Goal: Task Accomplishment & Management: Manage account settings

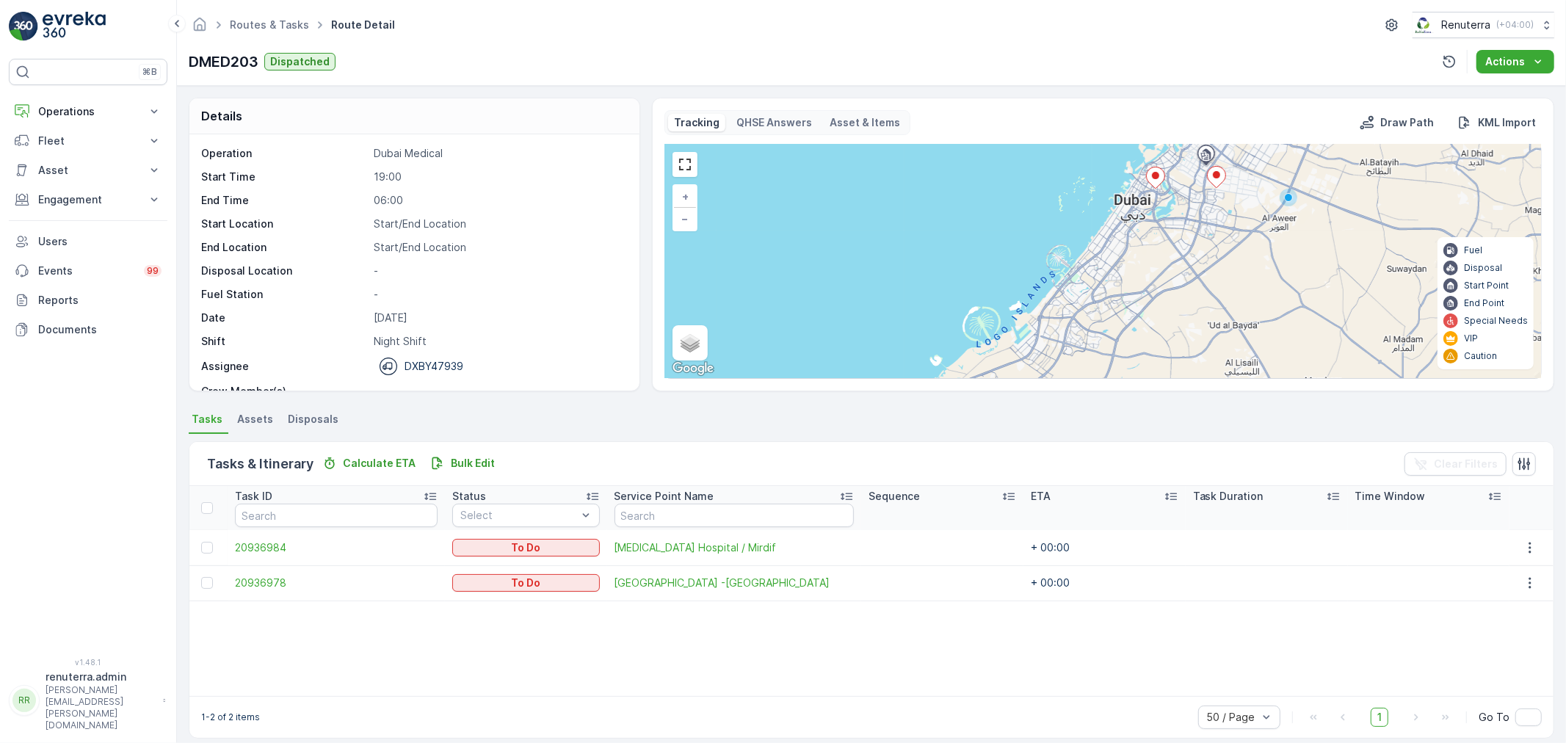
scroll to position [13, 0]
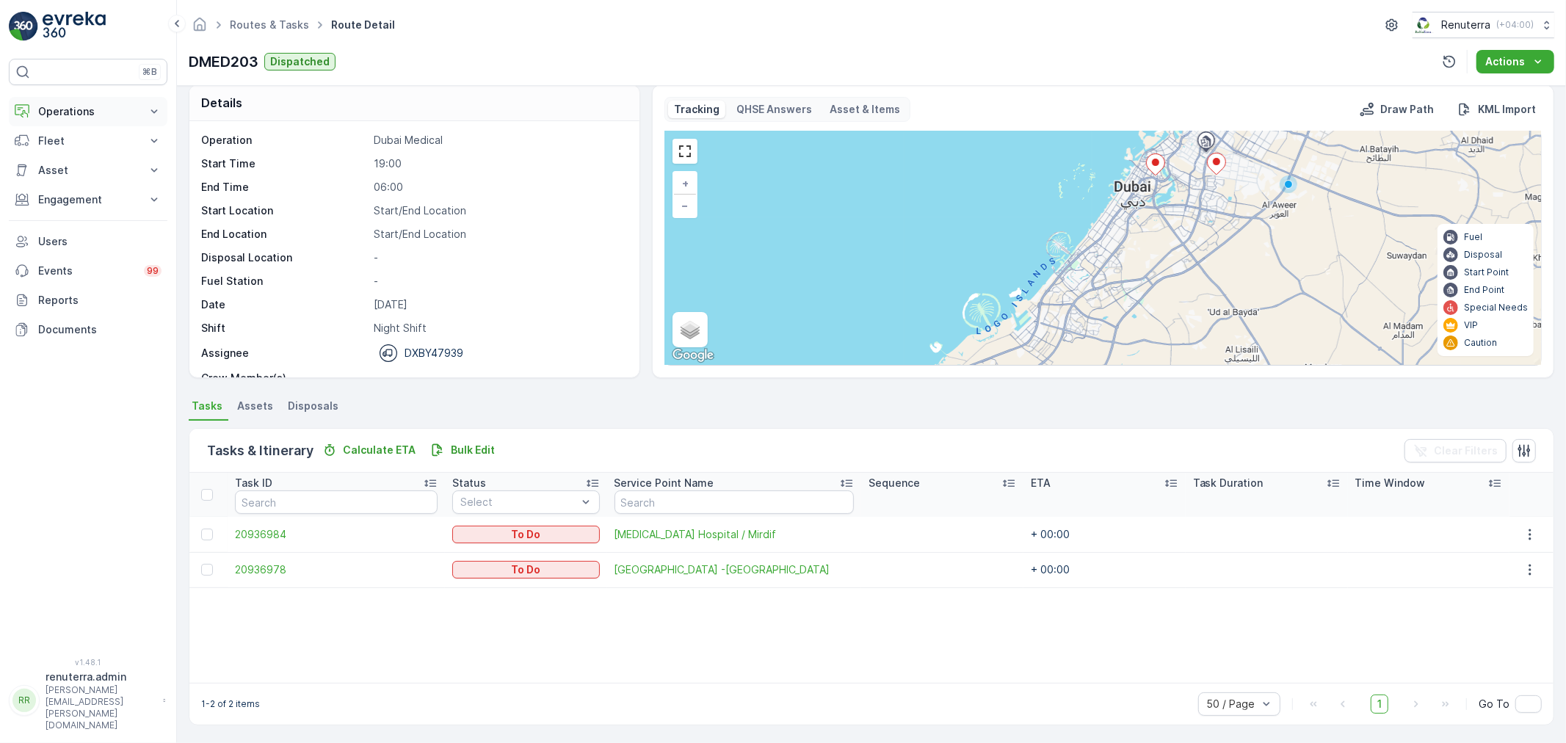
click at [91, 106] on p "Operations" at bounding box center [88, 111] width 100 height 15
click at [70, 159] on p "Planning" at bounding box center [57, 157] width 41 height 15
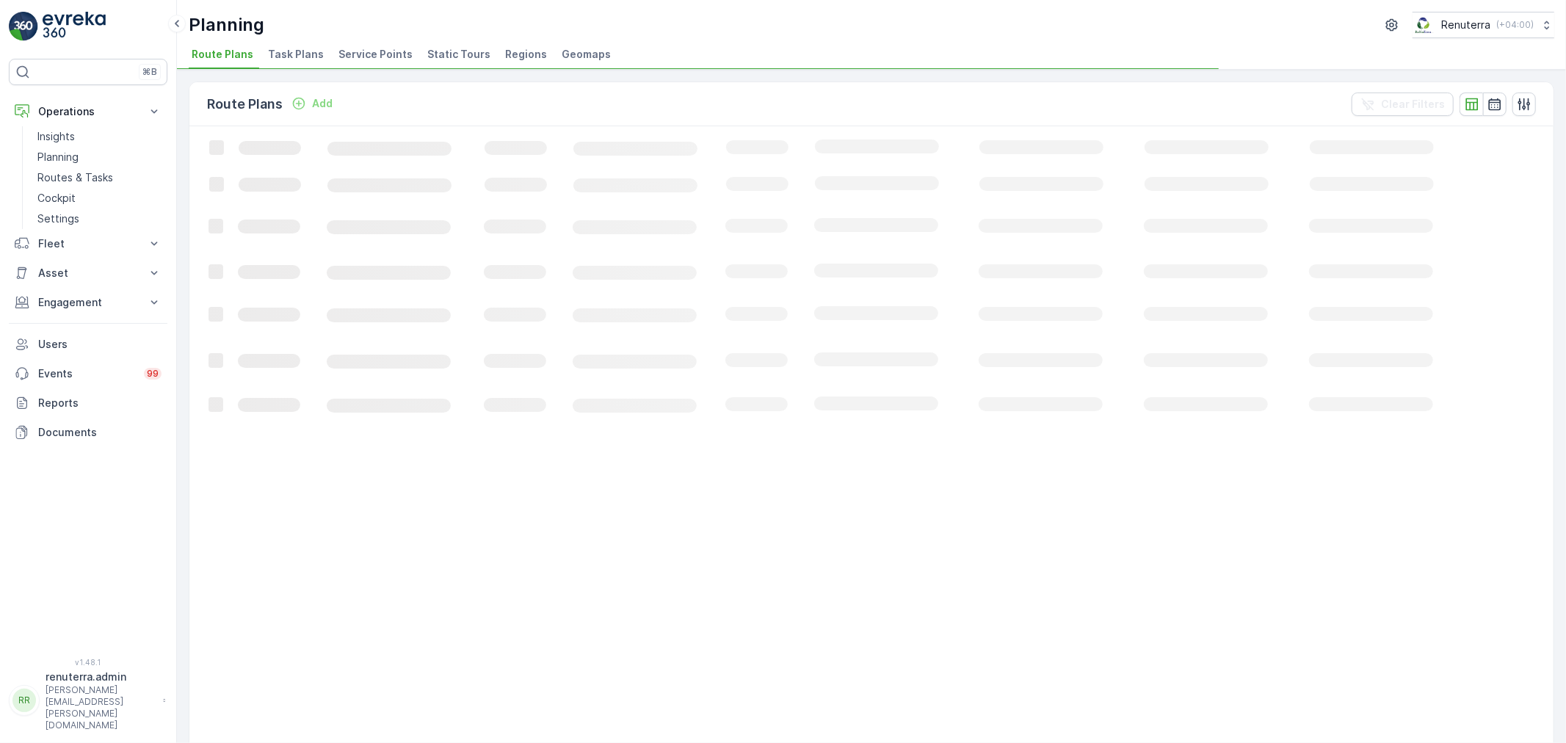
click at [363, 54] on span "Service Points" at bounding box center [375, 54] width 74 height 15
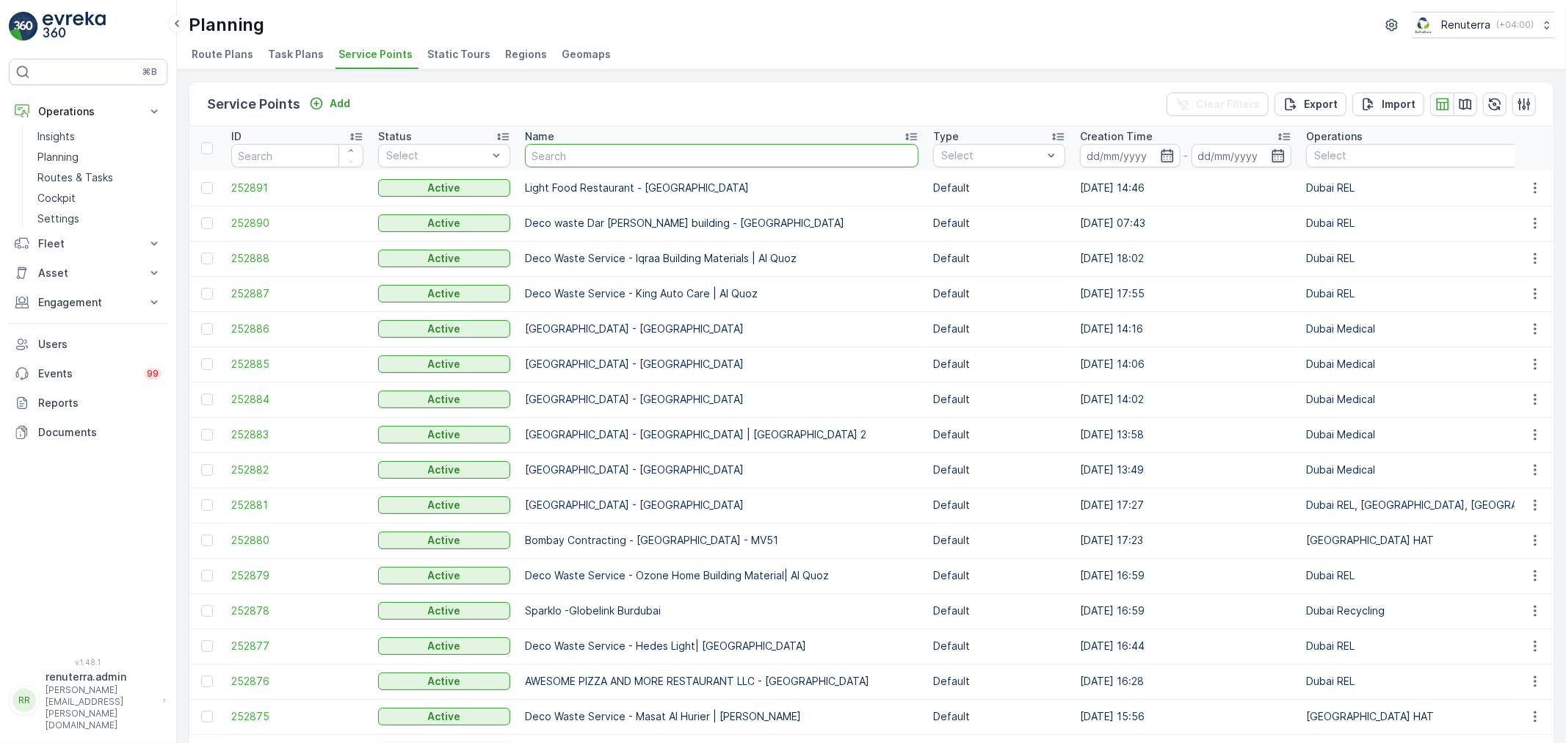
drag, startPoint x: 543, startPoint y: 156, endPoint x: 544, endPoint y: 145, distance: 11.8
click at [544, 149] on input "text" at bounding box center [722, 155] width 394 height 23
type input "oyo"
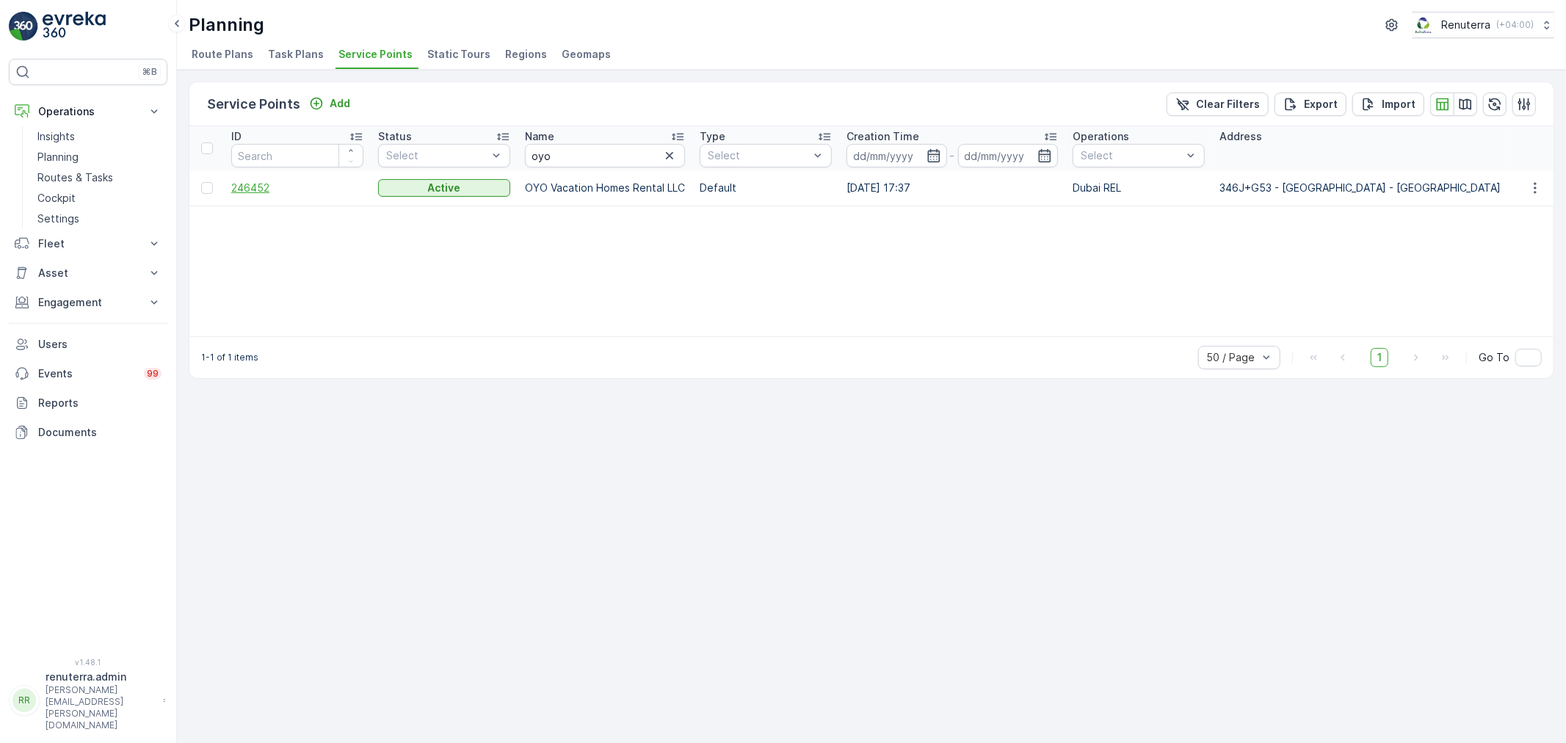
click at [275, 187] on span "246452" at bounding box center [297, 188] width 132 height 15
click at [585, 152] on input "oyo" at bounding box center [605, 155] width 160 height 23
click at [584, 151] on input "oyo" at bounding box center [605, 155] width 160 height 23
type input "cp"
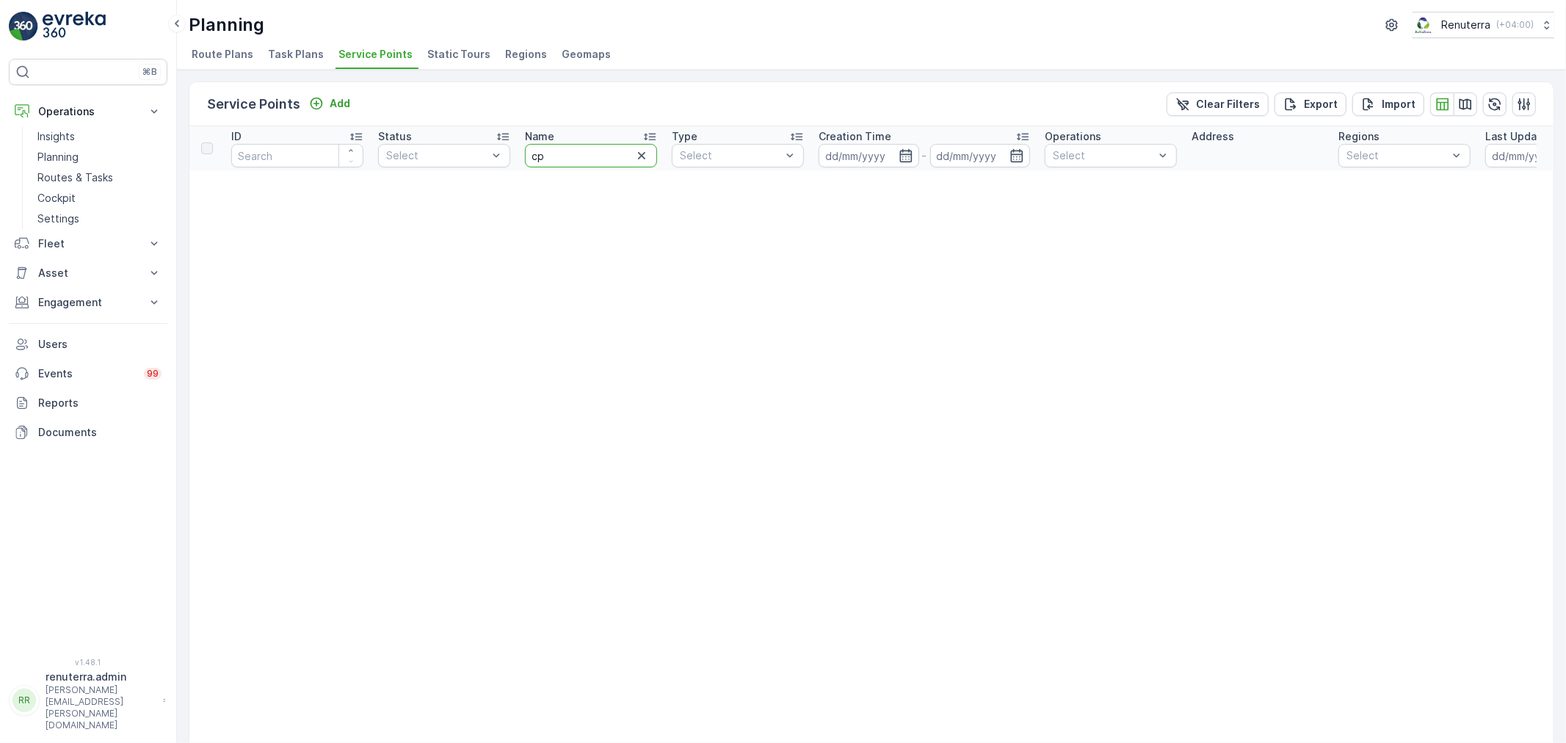
click at [584, 148] on input "cp" at bounding box center [591, 155] width 132 height 23
type input "conc"
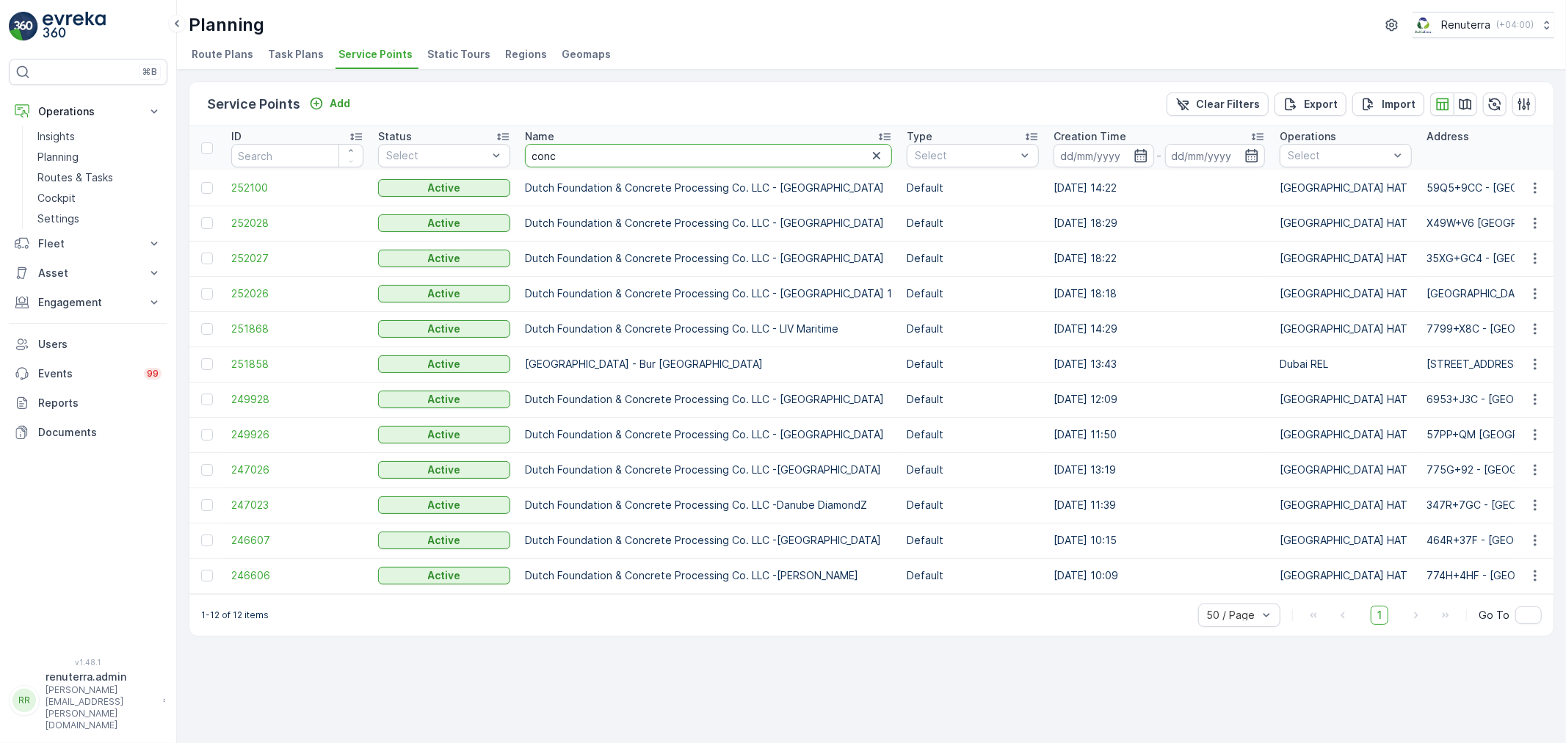
click at [584, 162] on input "conc" at bounding box center [708, 155] width 367 height 23
type input "concord"
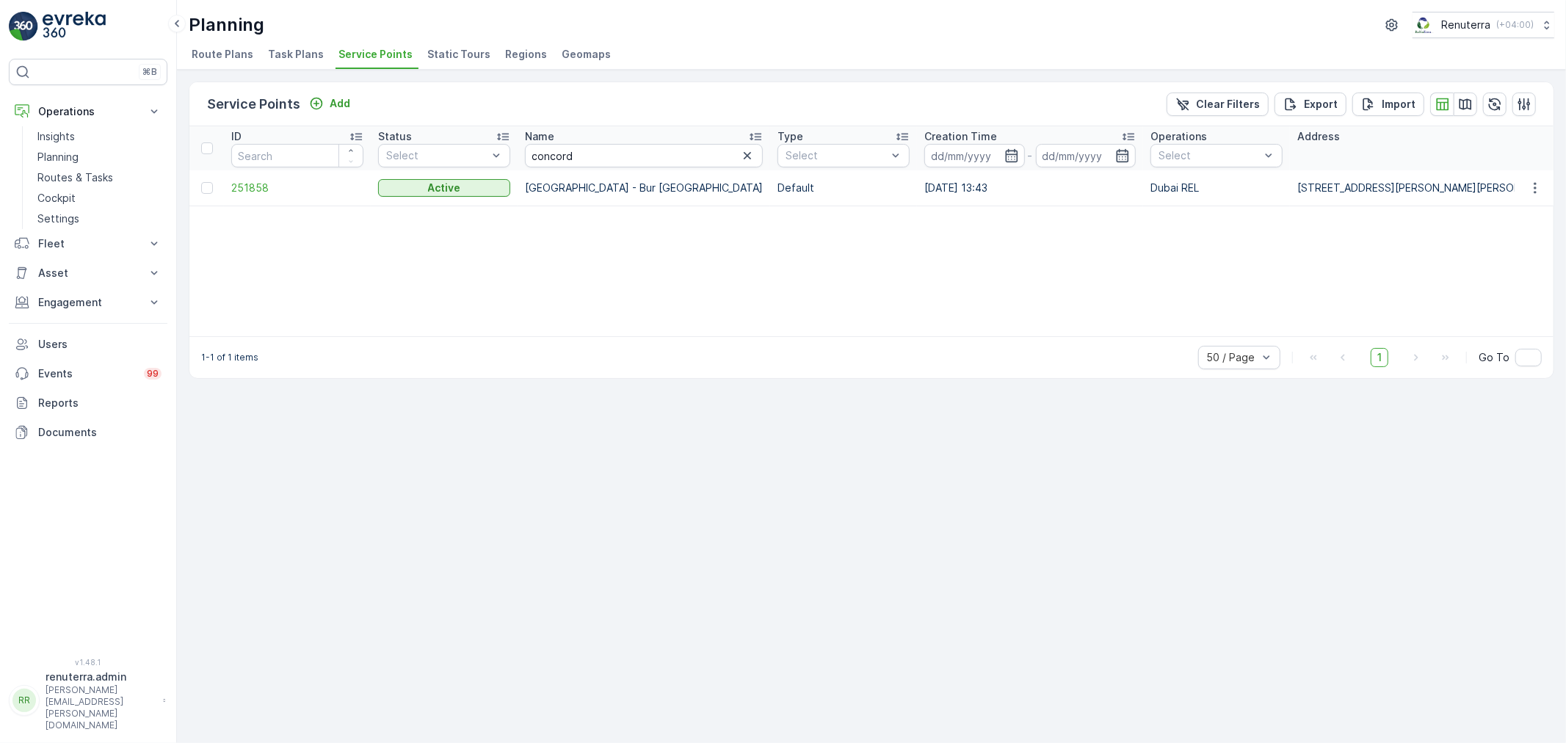
drag, startPoint x: 471, startPoint y: 338, endPoint x: 408, endPoint y: 319, distance: 65.3
click at [428, 324] on div "Service Points Add Clear Filters Export Import ID Status Select Name concord Ty…" at bounding box center [872, 230] width 1366 height 297
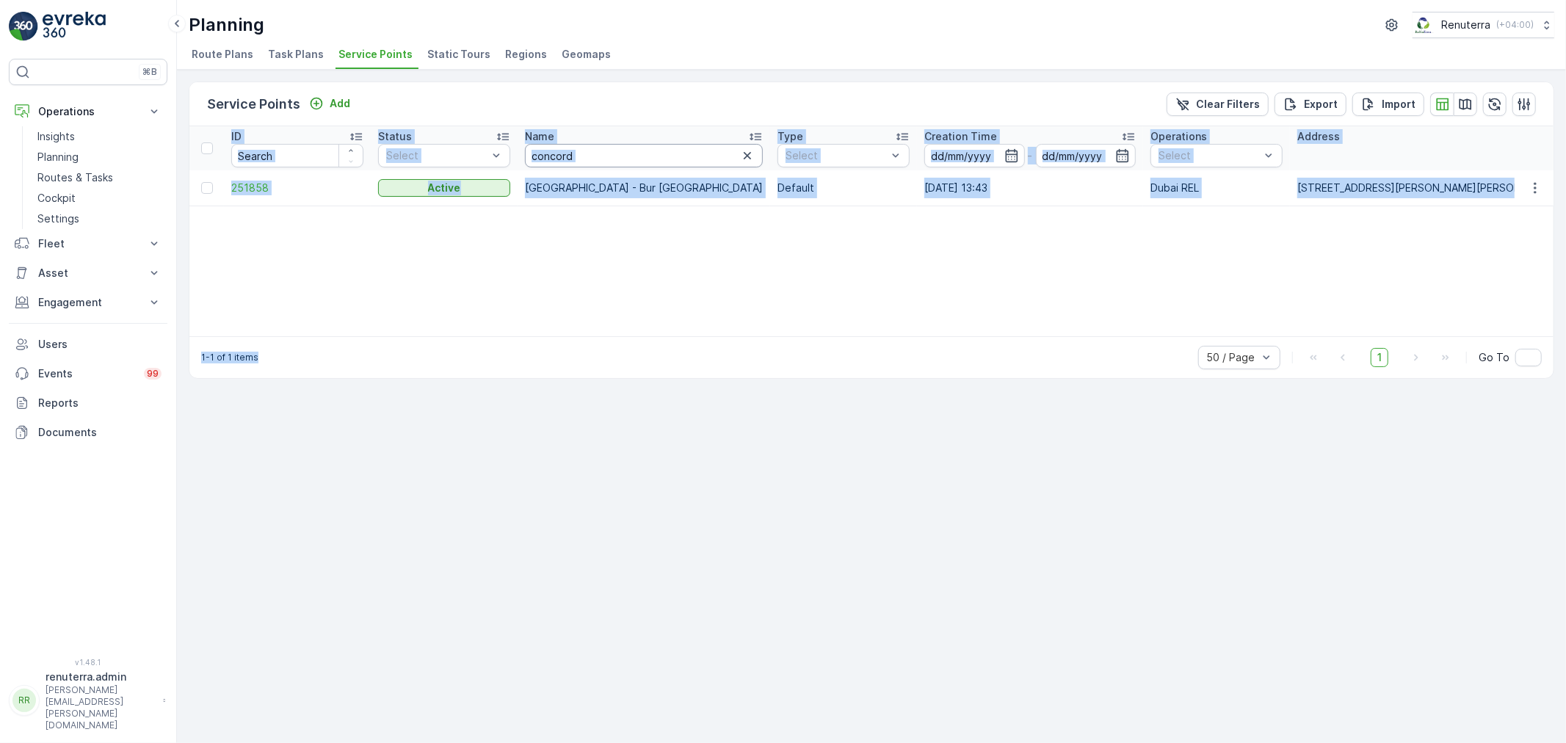
click at [606, 159] on input "concord" at bounding box center [644, 155] width 238 height 23
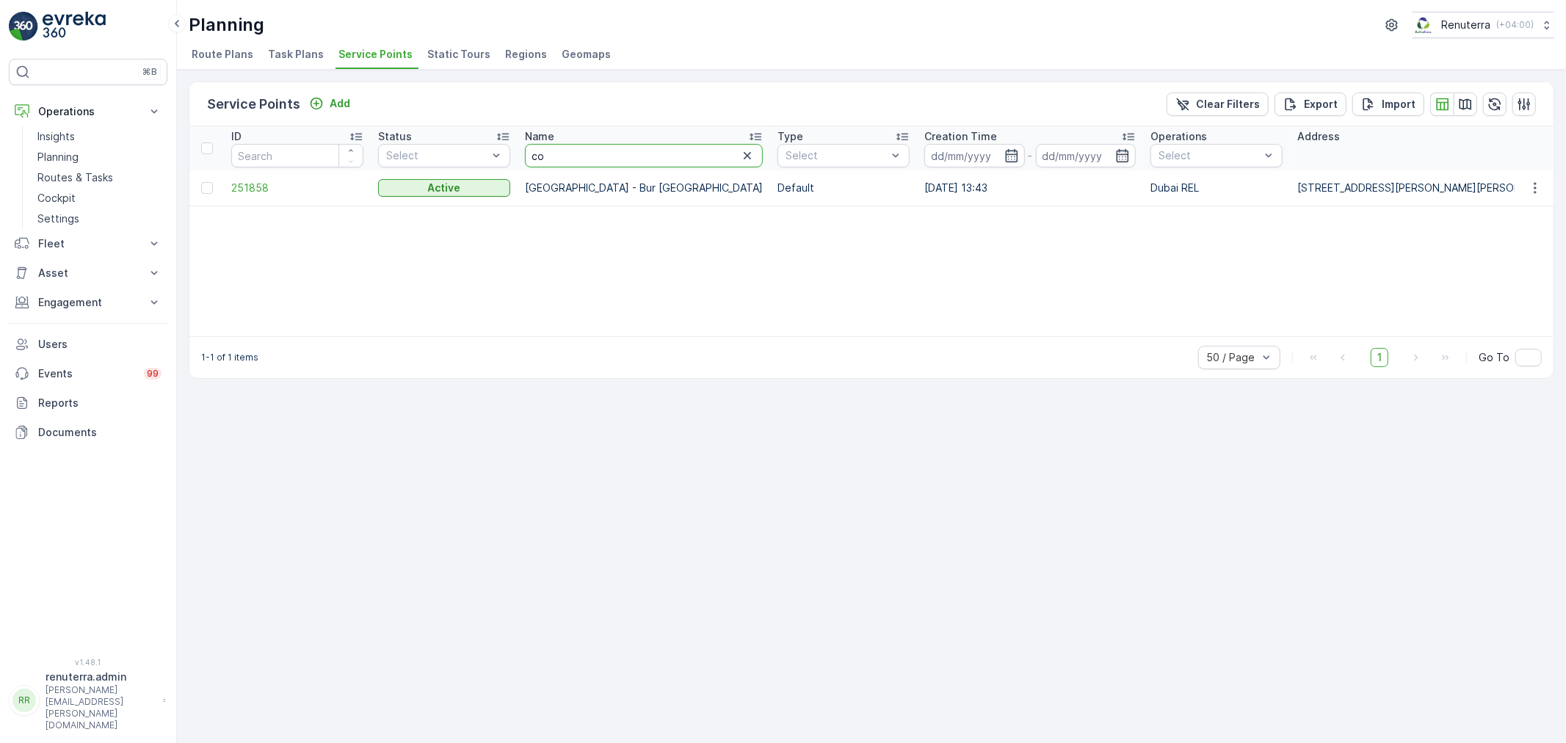
type input "c"
type input "butina"
click at [248, 184] on span "249077" at bounding box center [297, 188] width 132 height 15
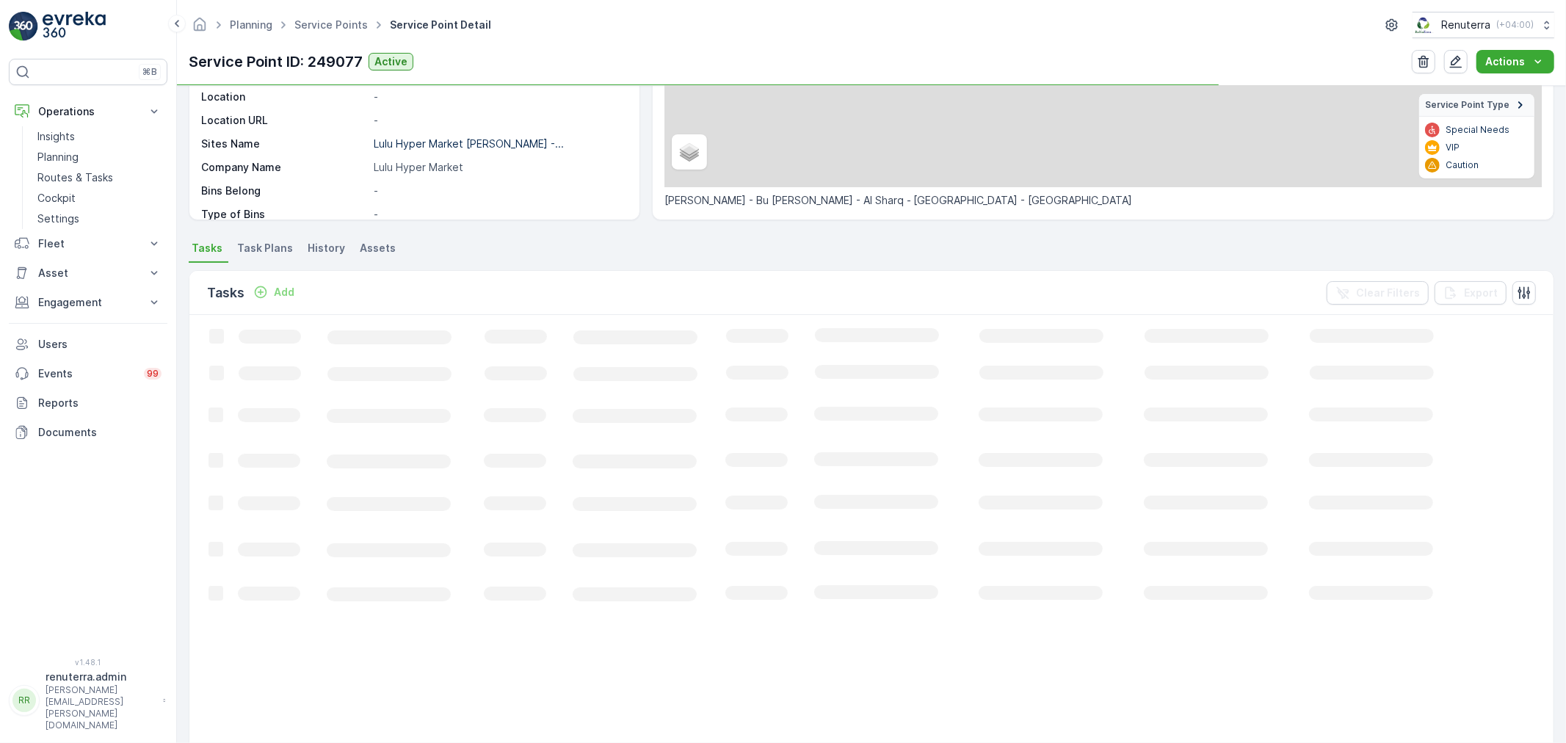
scroll to position [245, 0]
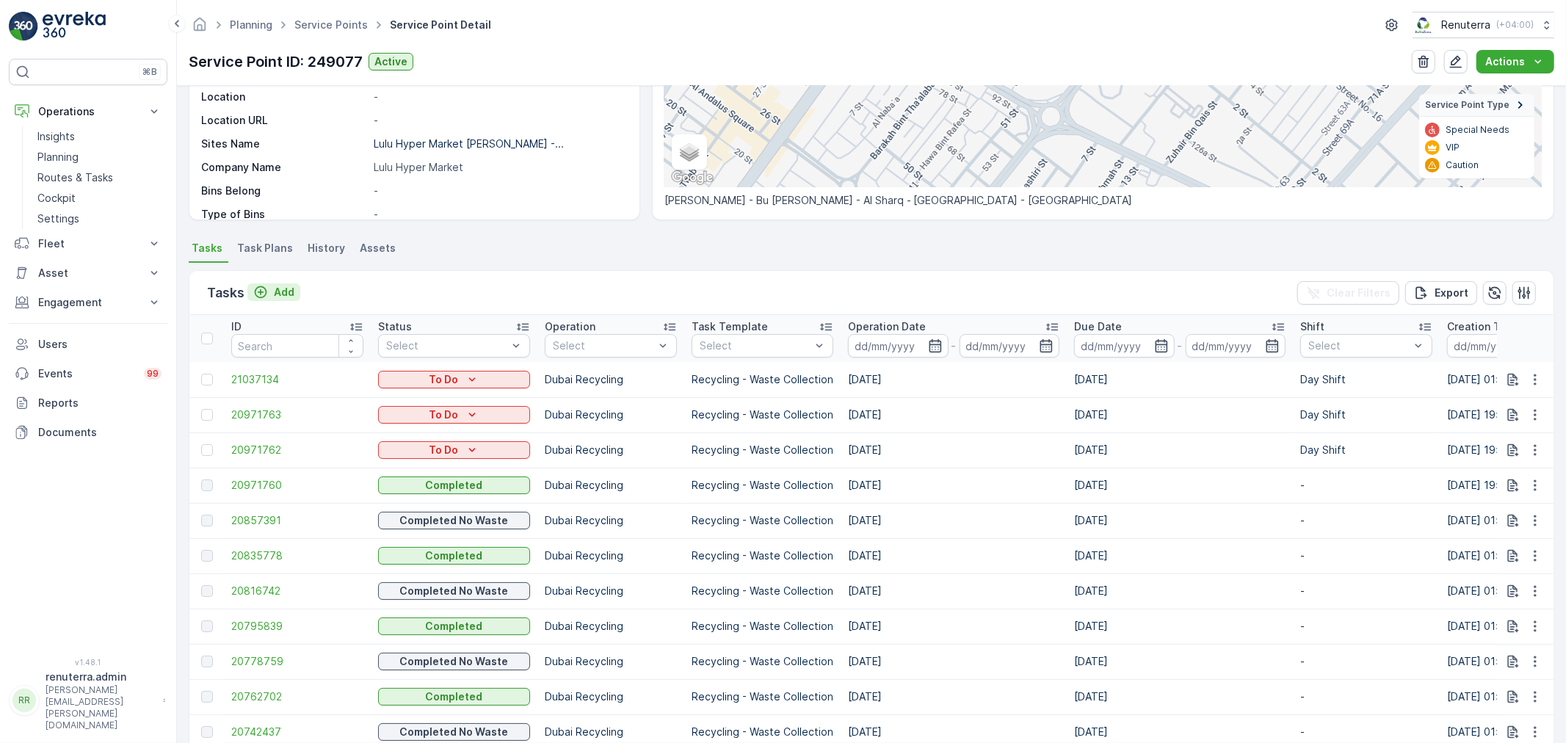
click at [282, 290] on p "Add" at bounding box center [284, 292] width 21 height 15
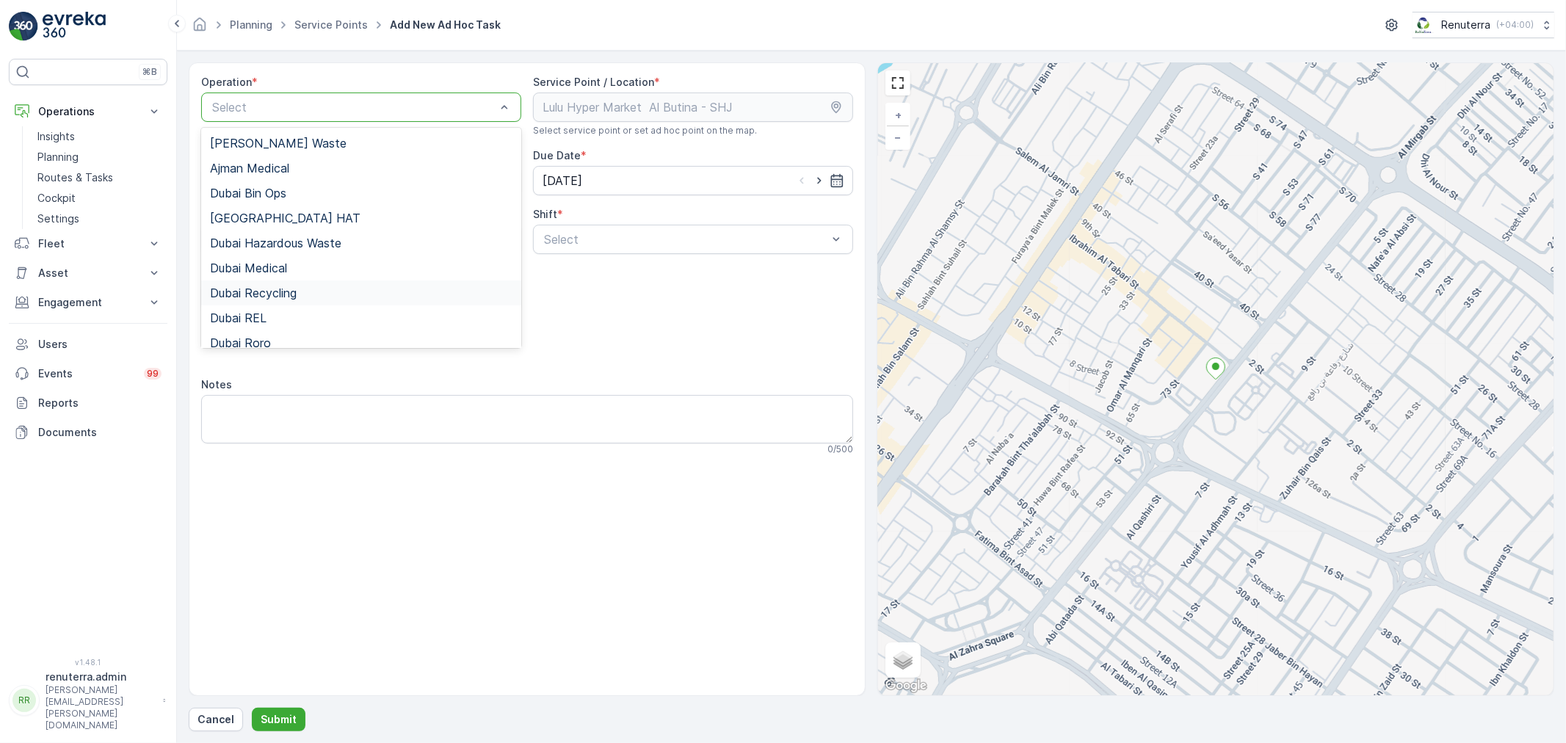
drag, startPoint x: 260, startPoint y: 289, endPoint x: 299, endPoint y: 275, distance: 41.1
click at [261, 289] on span "Dubai Recycling" at bounding box center [253, 292] width 87 height 13
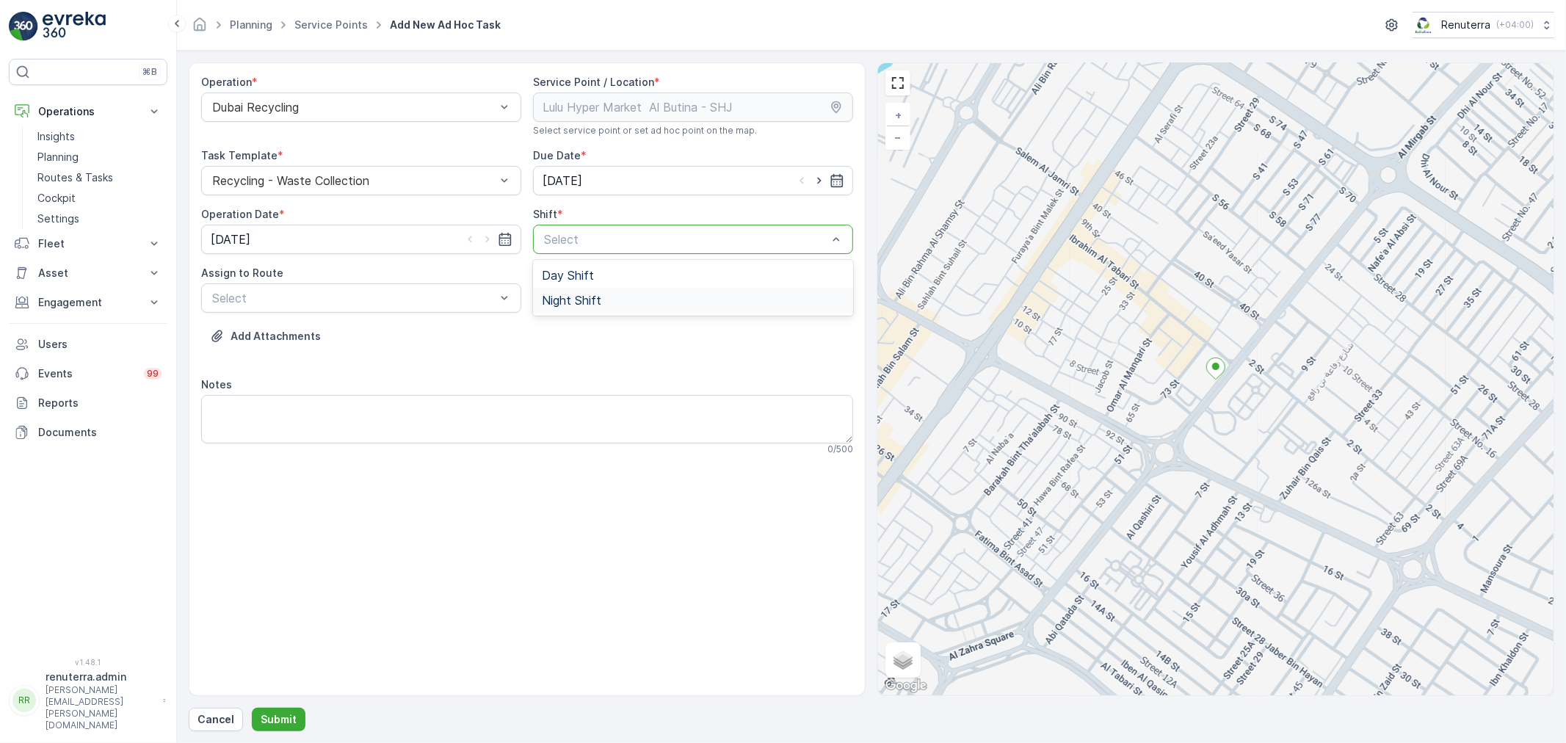
click at [586, 305] on span "Night Shift" at bounding box center [571, 300] width 59 height 13
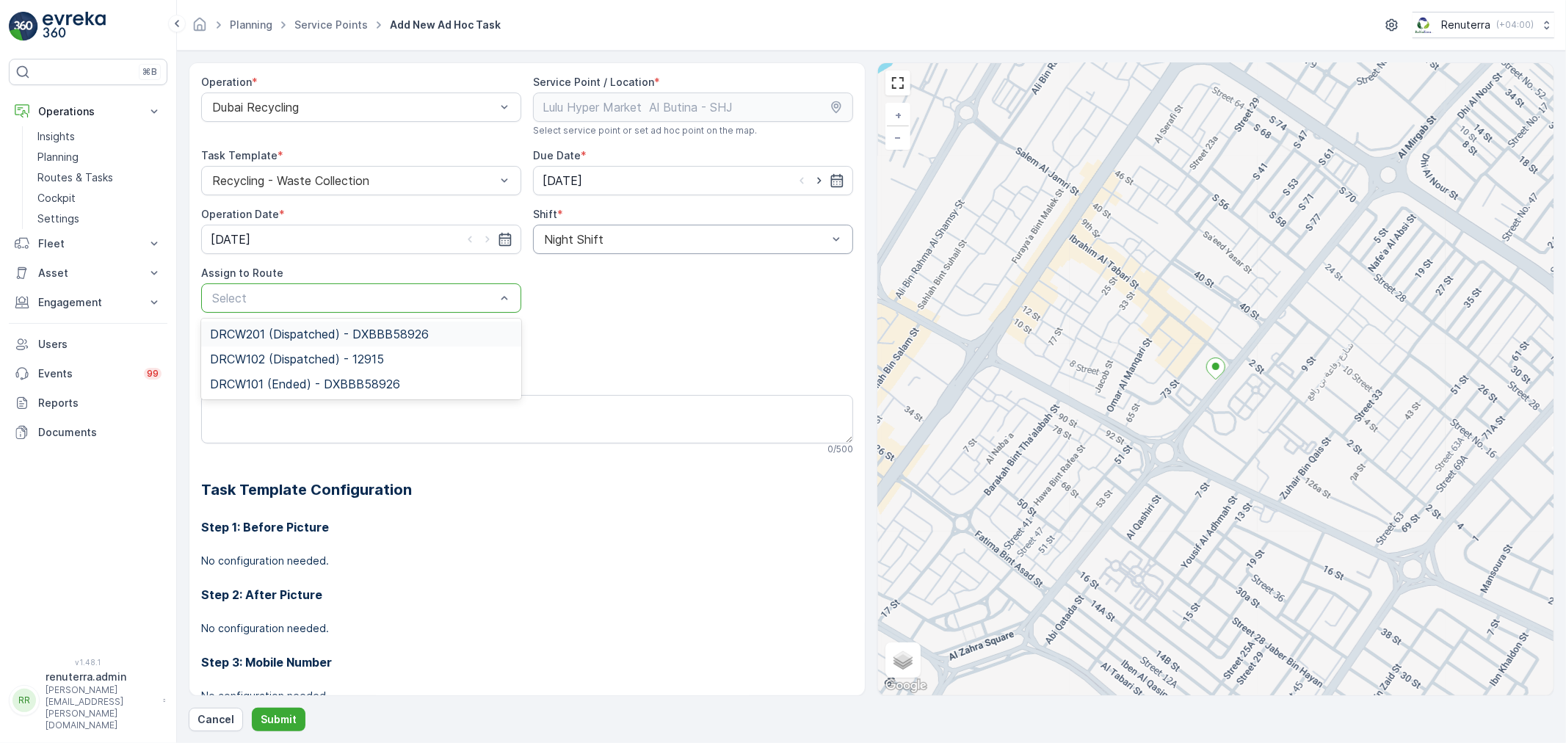
click at [253, 300] on div at bounding box center [354, 297] width 286 height 13
click at [260, 361] on span "DRCW102 (Dispatched) - 12915" at bounding box center [297, 358] width 174 height 13
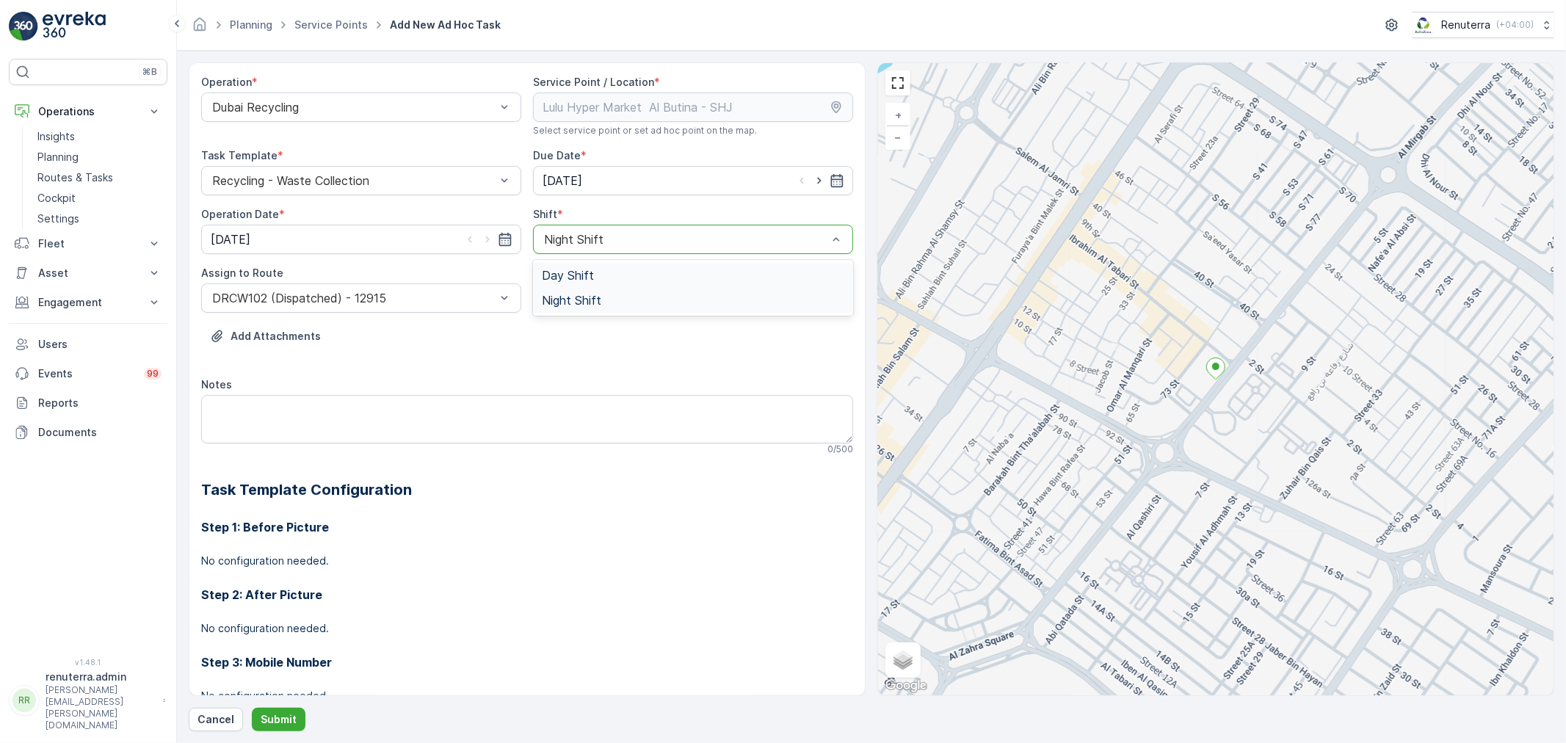
drag, startPoint x: 615, startPoint y: 239, endPoint x: 582, endPoint y: 297, distance: 66.8
click at [612, 242] on div at bounding box center [686, 239] width 286 height 13
click at [591, 279] on div "Day Shift" at bounding box center [693, 275] width 303 height 13
click at [267, 711] on button "Submit" at bounding box center [279, 719] width 54 height 23
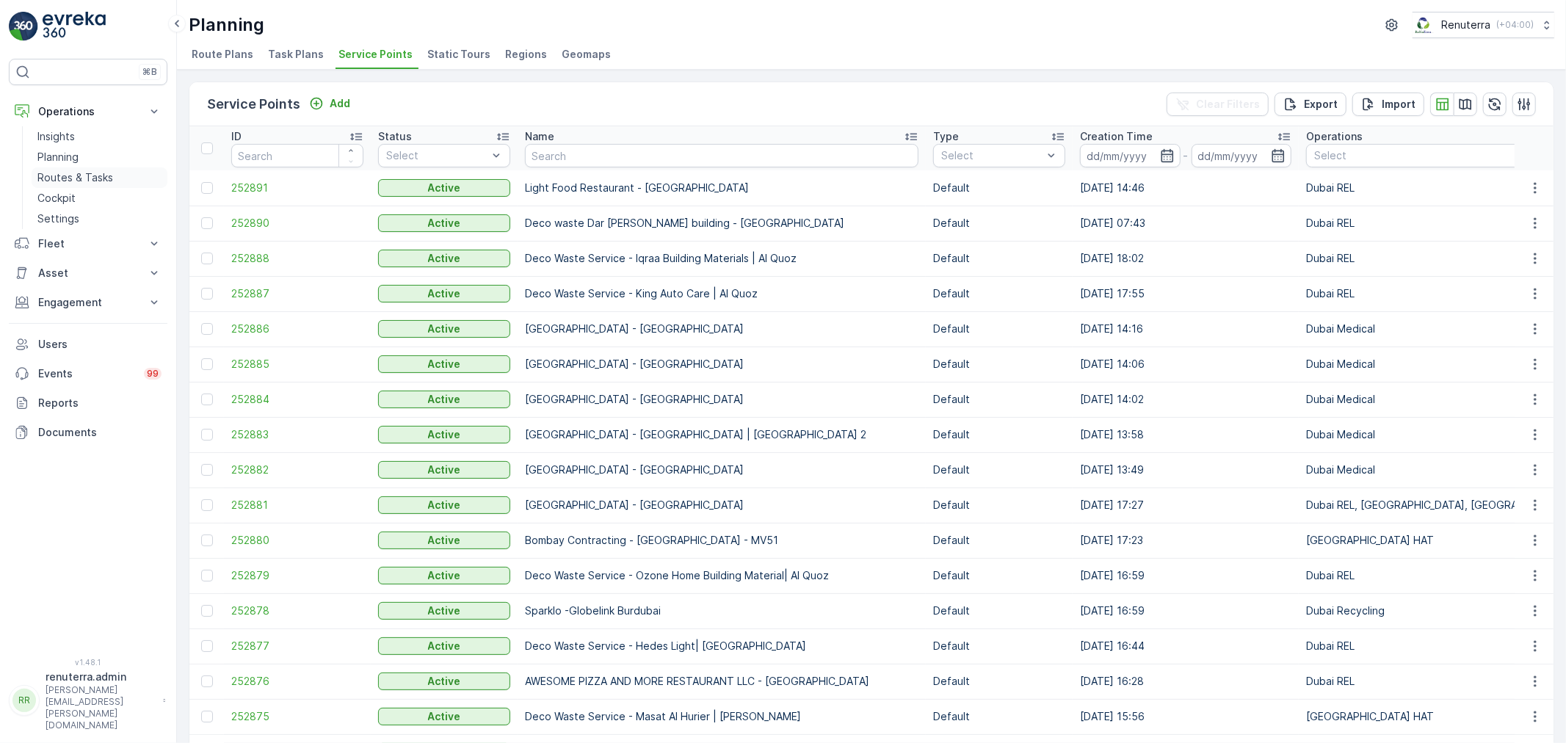
drag, startPoint x: 74, startPoint y: 176, endPoint x: 54, endPoint y: 172, distance: 20.3
click at [74, 176] on p "Routes & Tasks" at bounding box center [75, 177] width 76 height 15
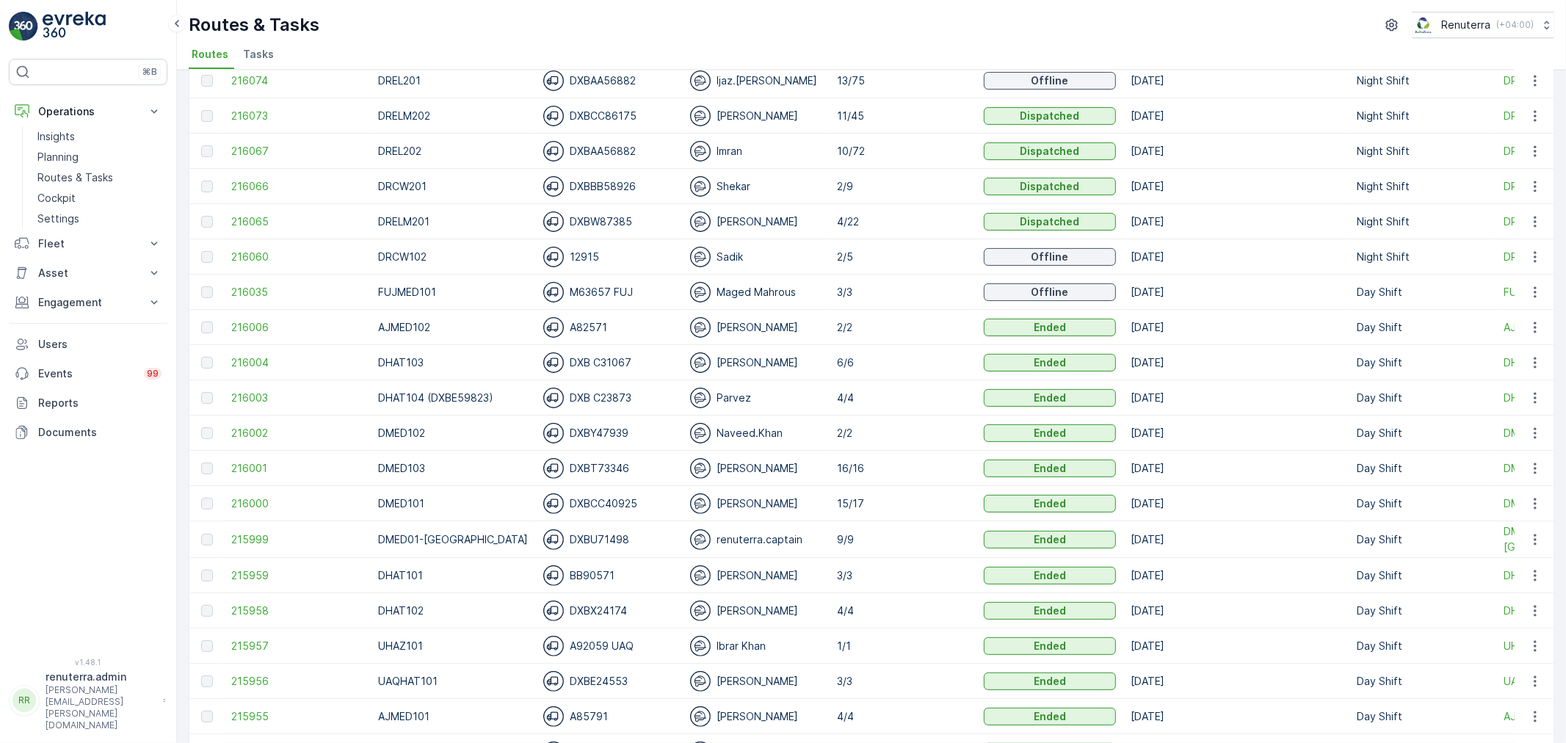
scroll to position [245, 0]
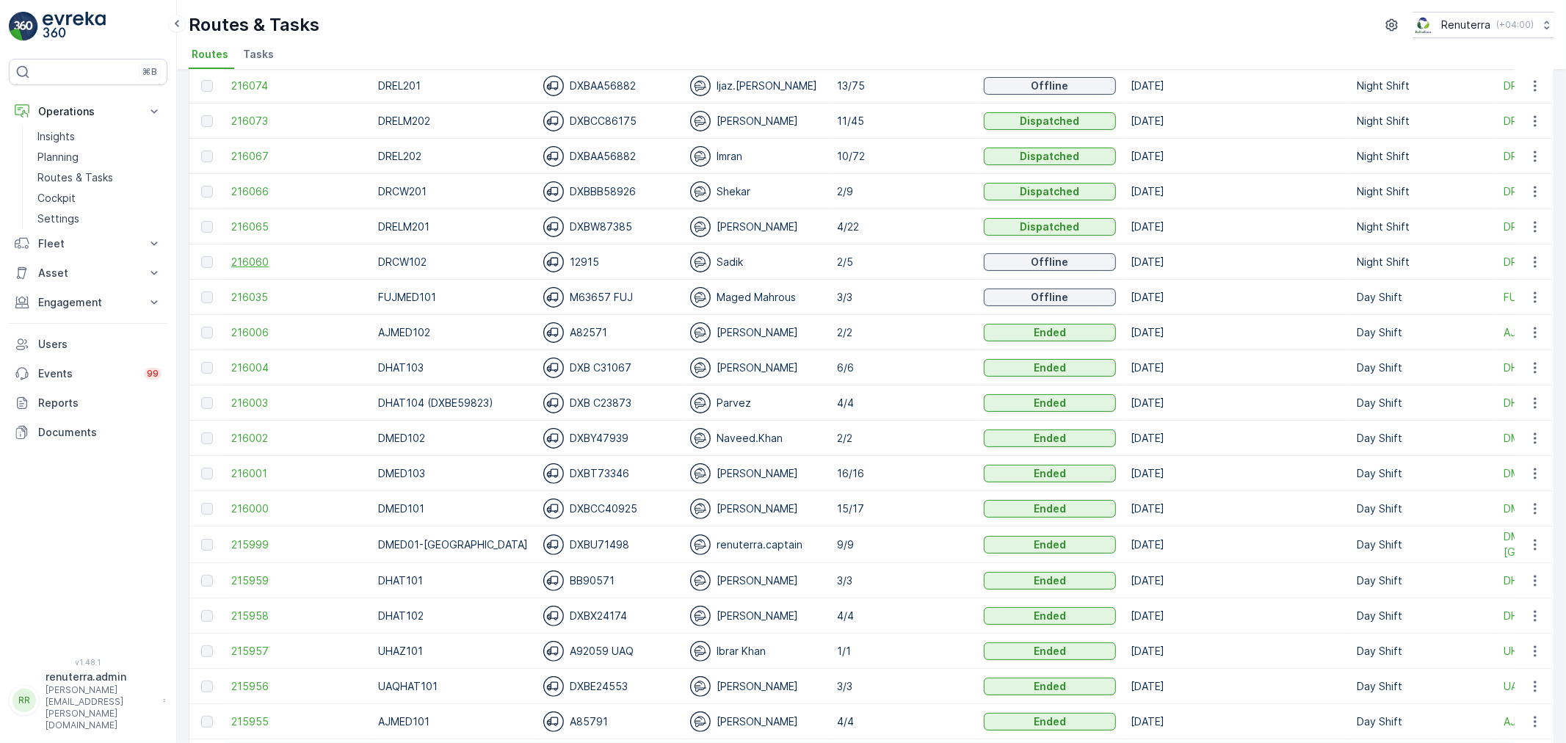
click at [274, 259] on span "216060" at bounding box center [297, 262] width 132 height 15
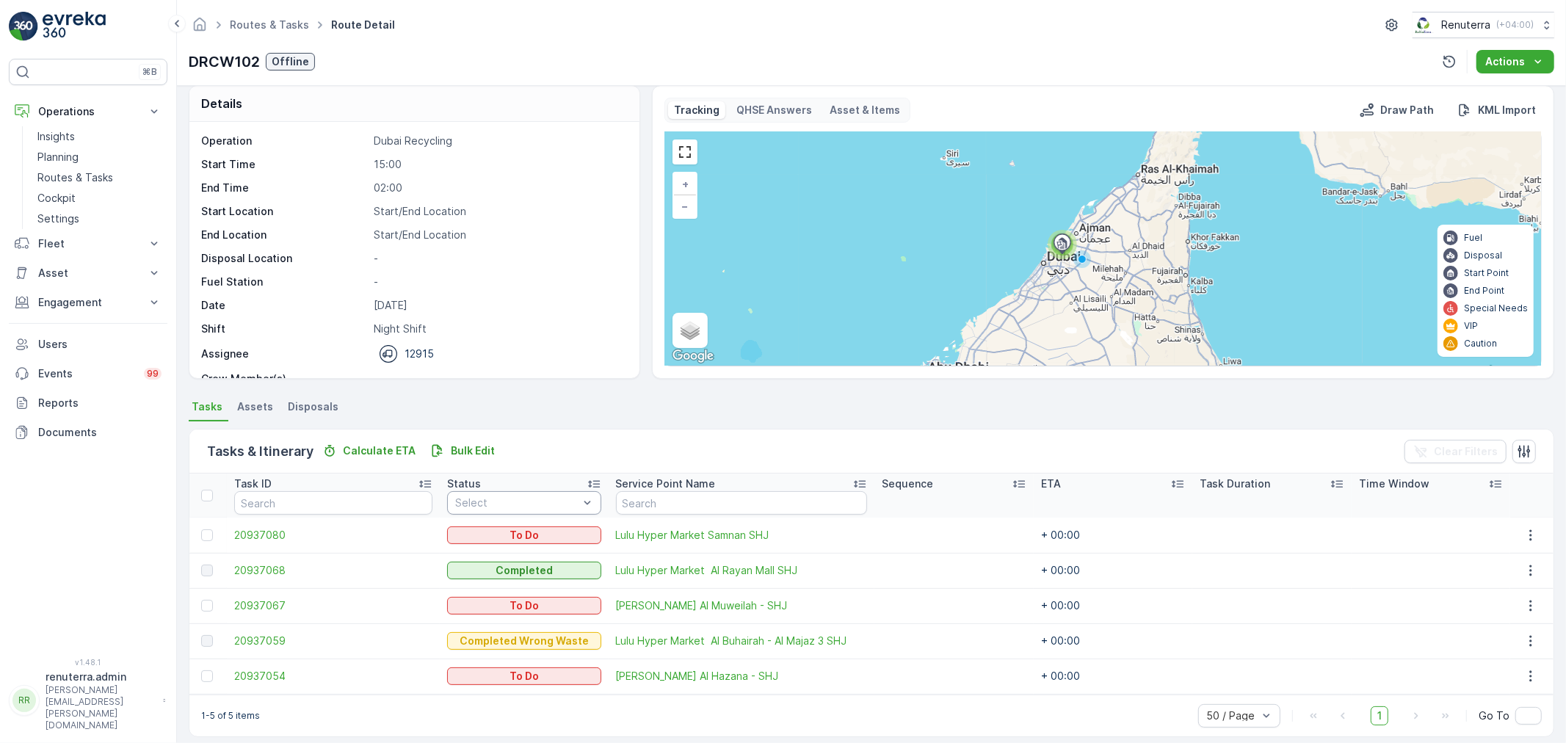
scroll to position [25, 0]
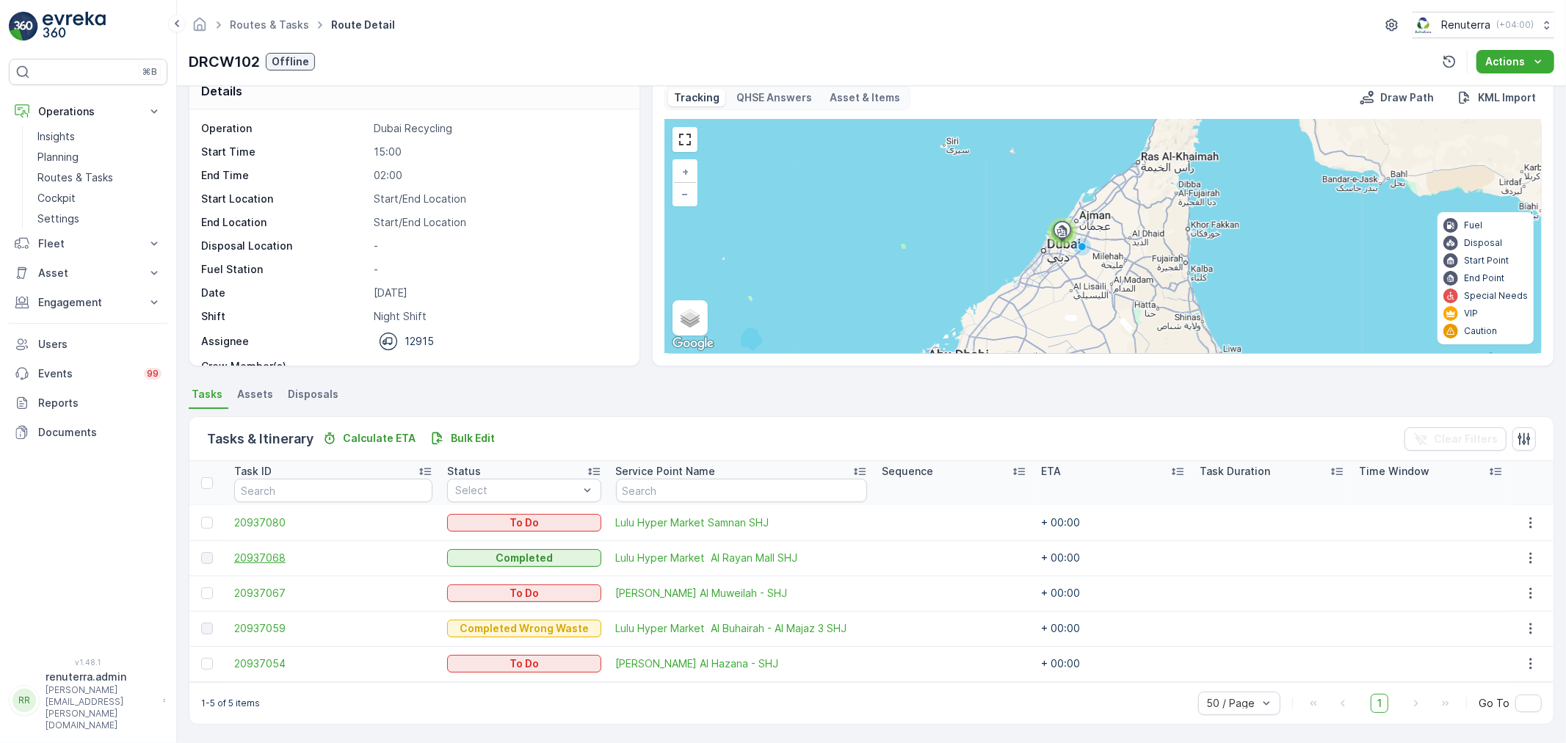
click at [250, 562] on span "20937068" at bounding box center [333, 558] width 198 height 15
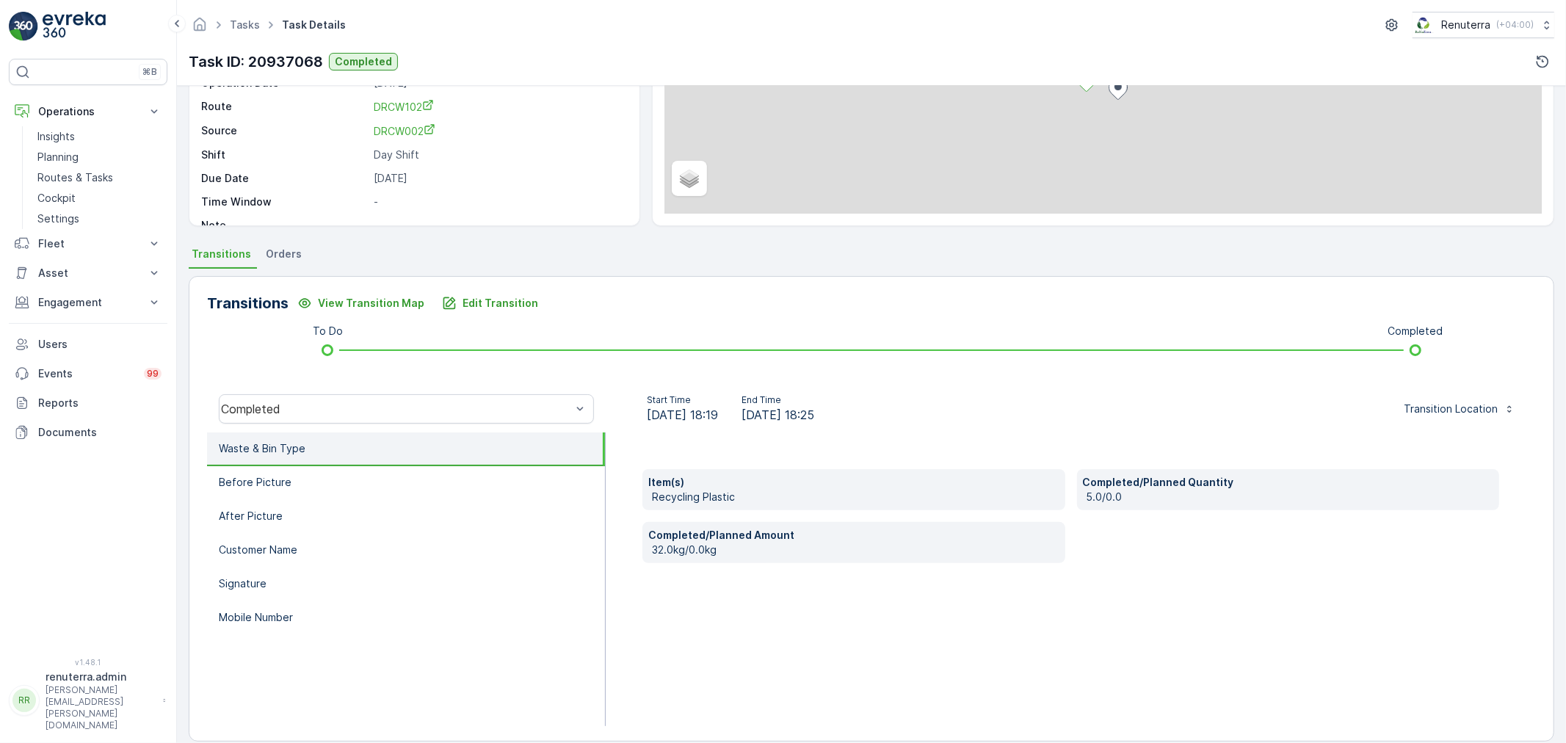
scroll to position [181, 0]
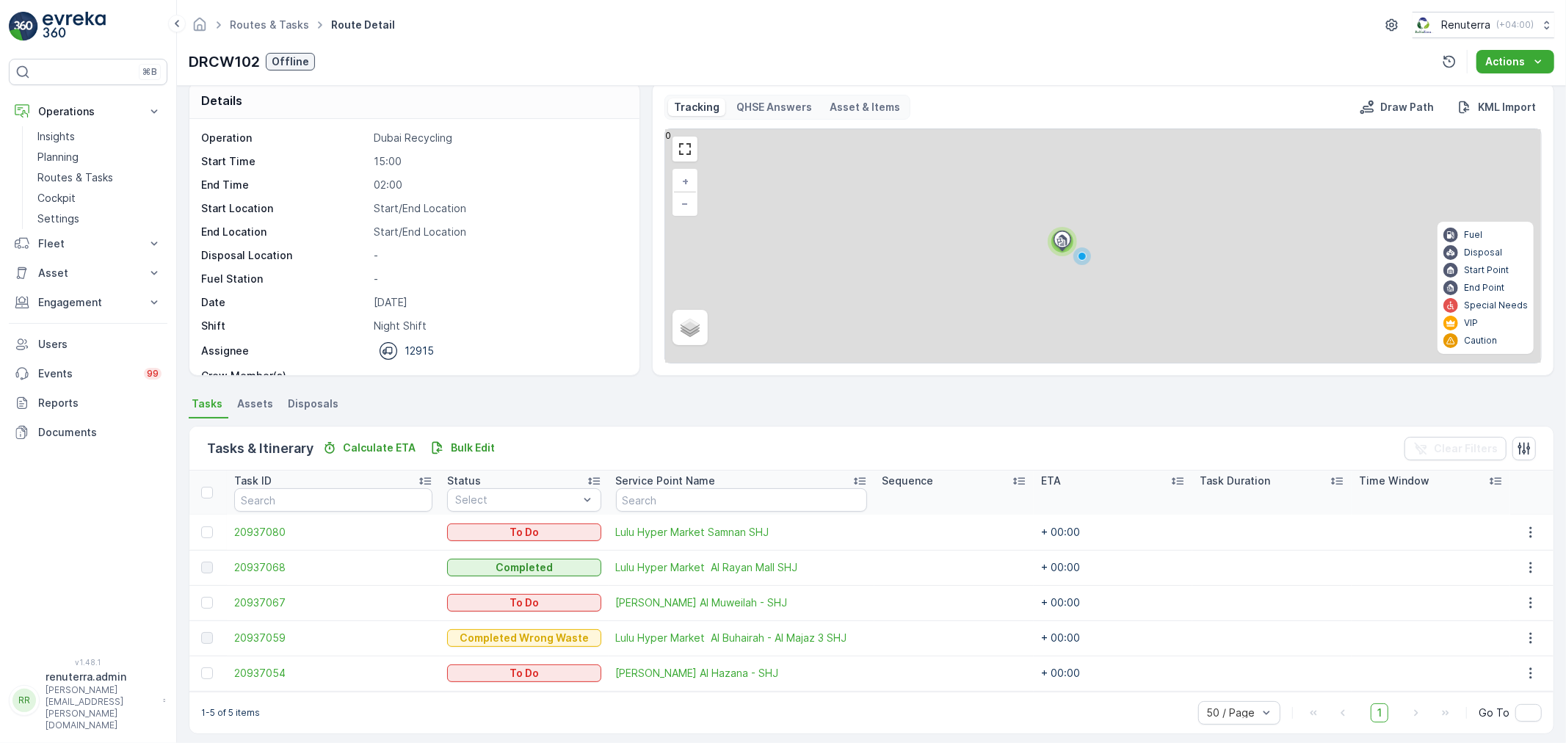
scroll to position [25, 0]
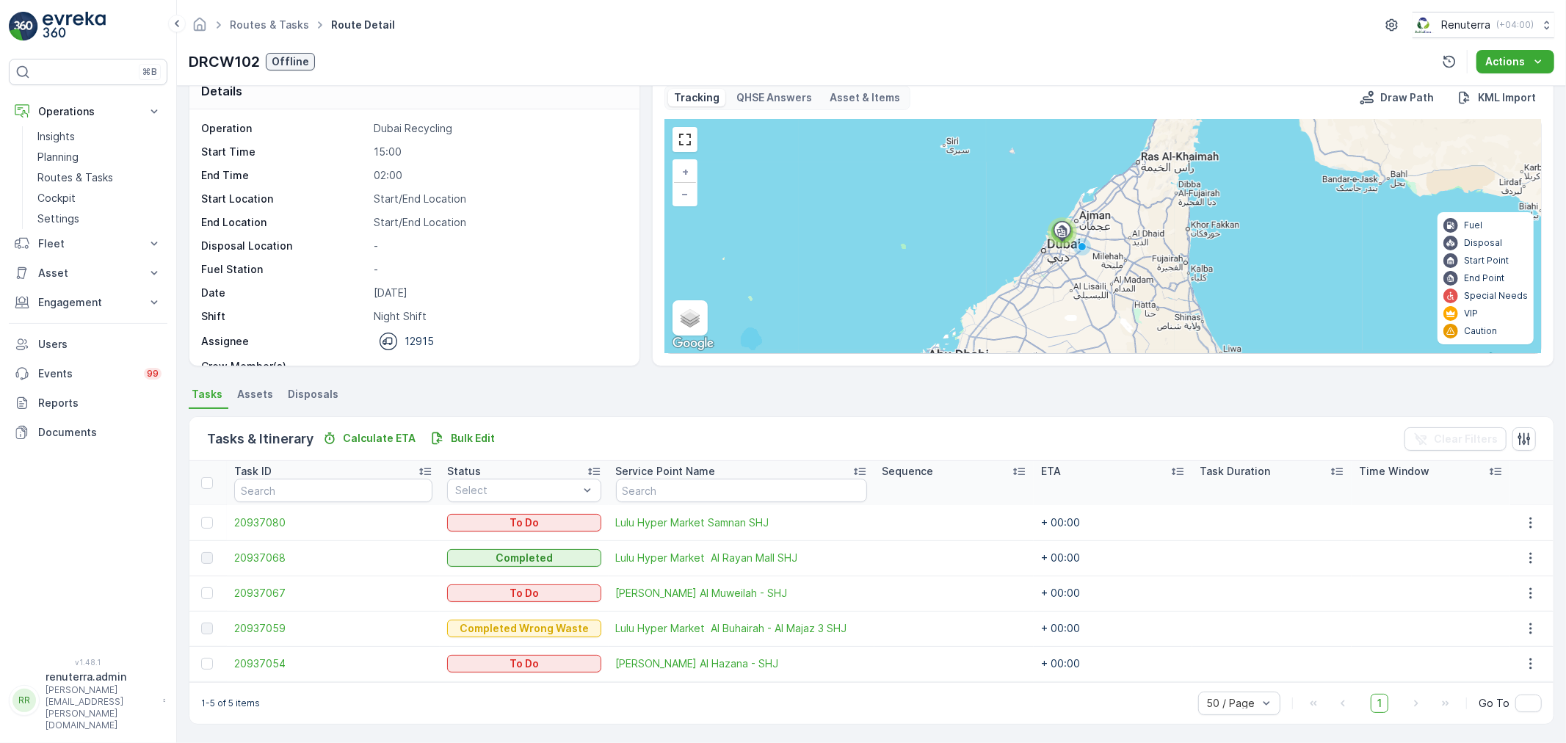
drag, startPoint x: 485, startPoint y: 254, endPoint x: 539, endPoint y: 221, distance: 63.0
drag, startPoint x: 539, startPoint y: 221, endPoint x: 499, endPoint y: 334, distance: 119.8
click at [500, 334] on div "12915" at bounding box center [499, 342] width 250 height 18
click at [243, 625] on span "20937059" at bounding box center [333, 628] width 198 height 15
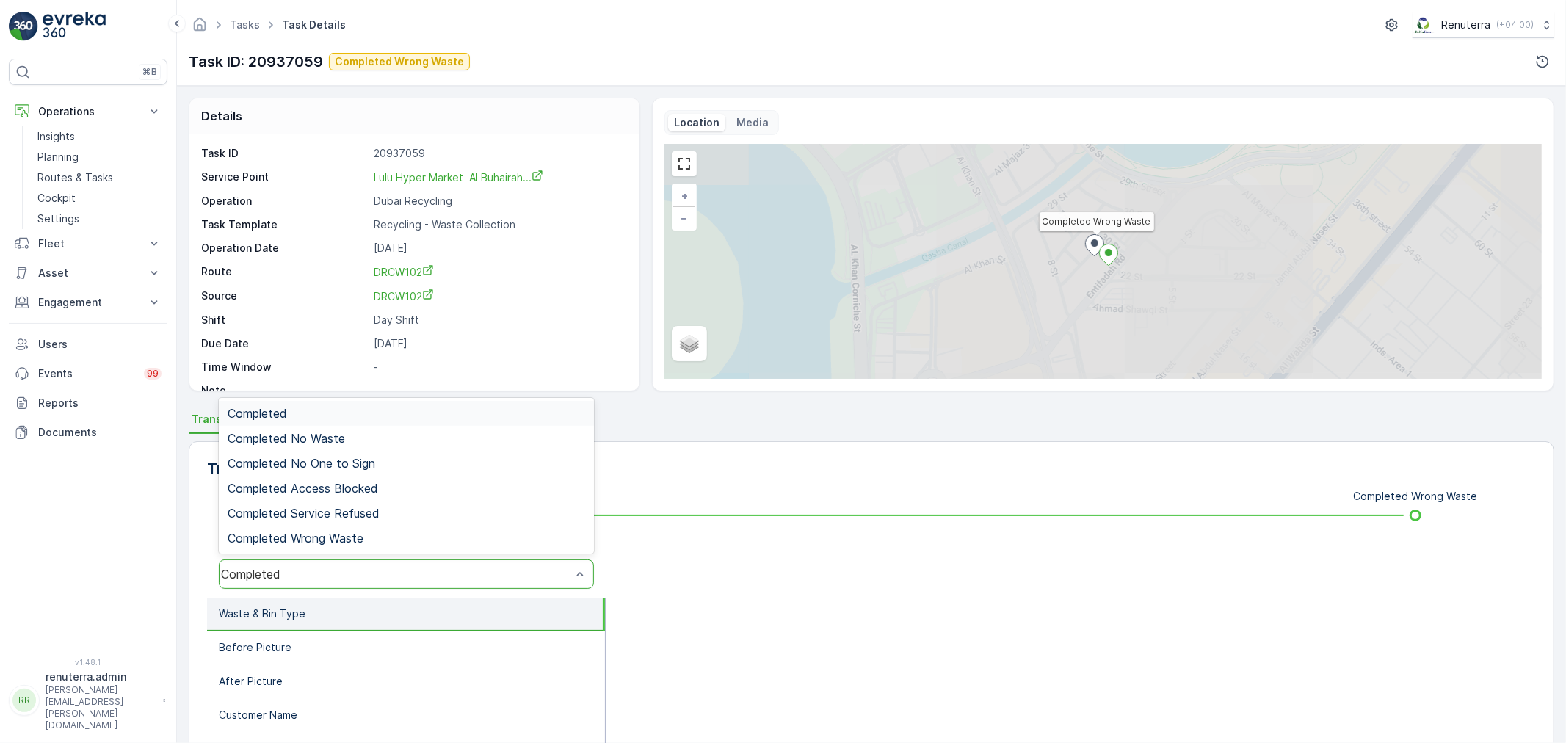
click at [397, 573] on div "Completed" at bounding box center [396, 574] width 350 height 13
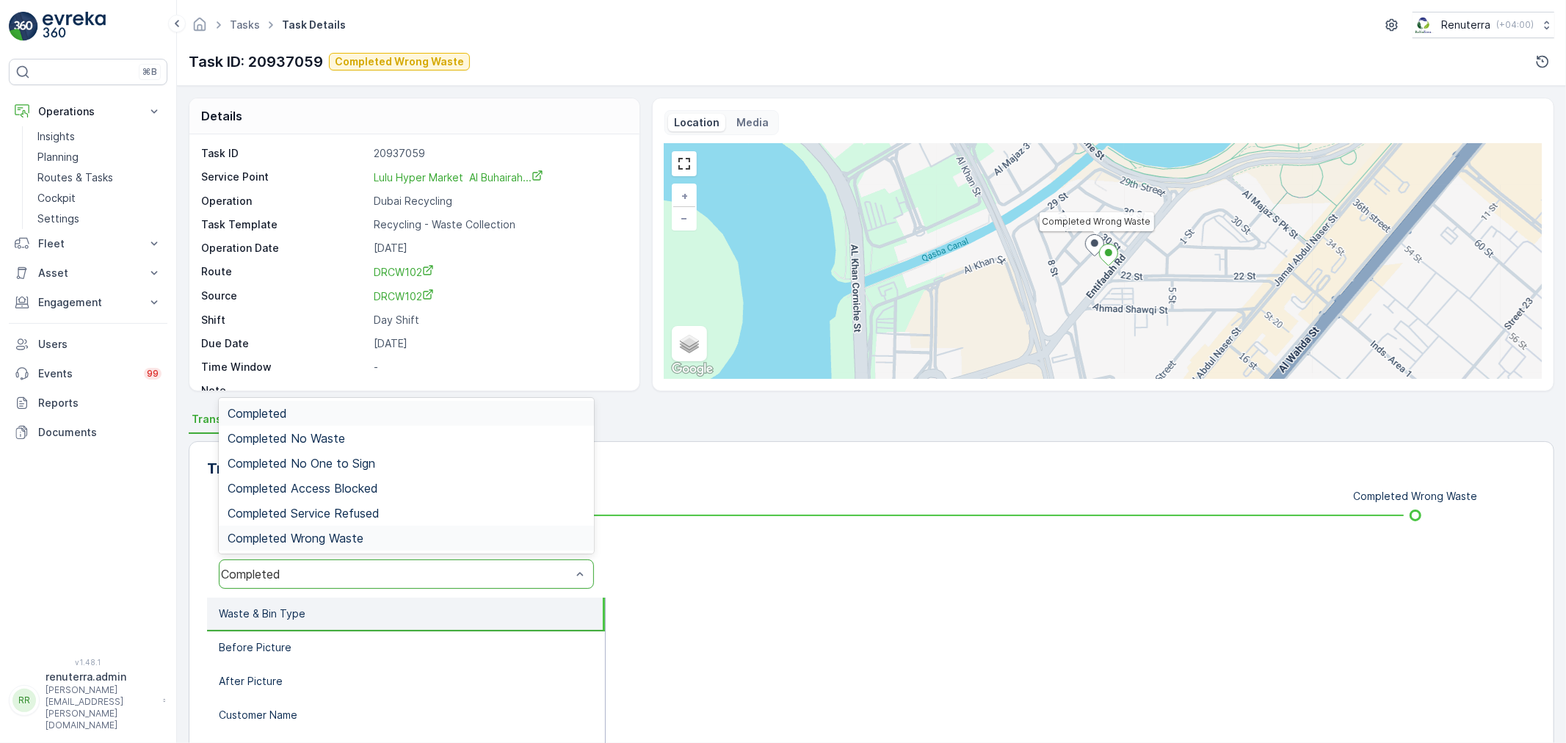
click at [345, 539] on span "Completed Wrong Waste" at bounding box center [296, 538] width 136 height 13
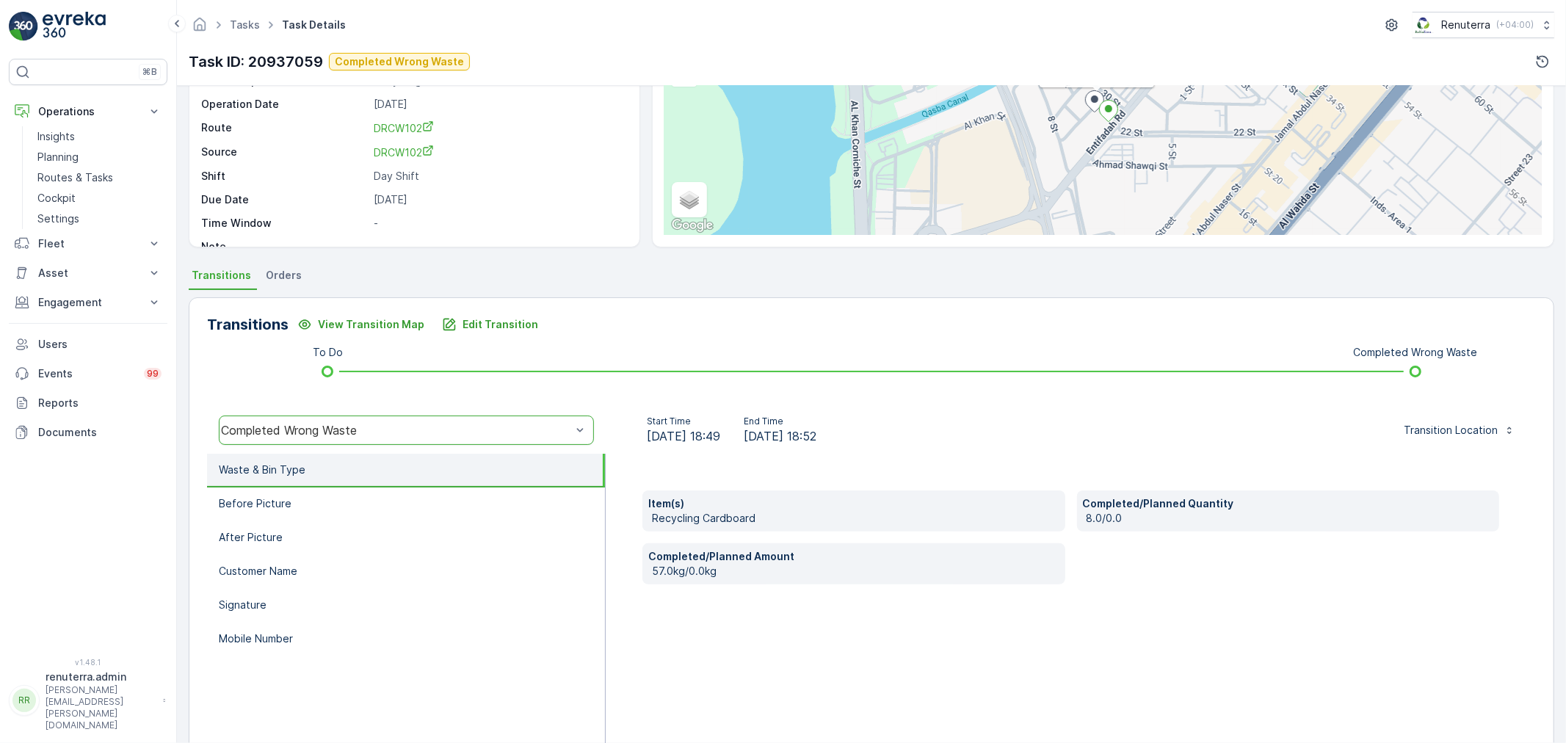
scroll to position [181, 0]
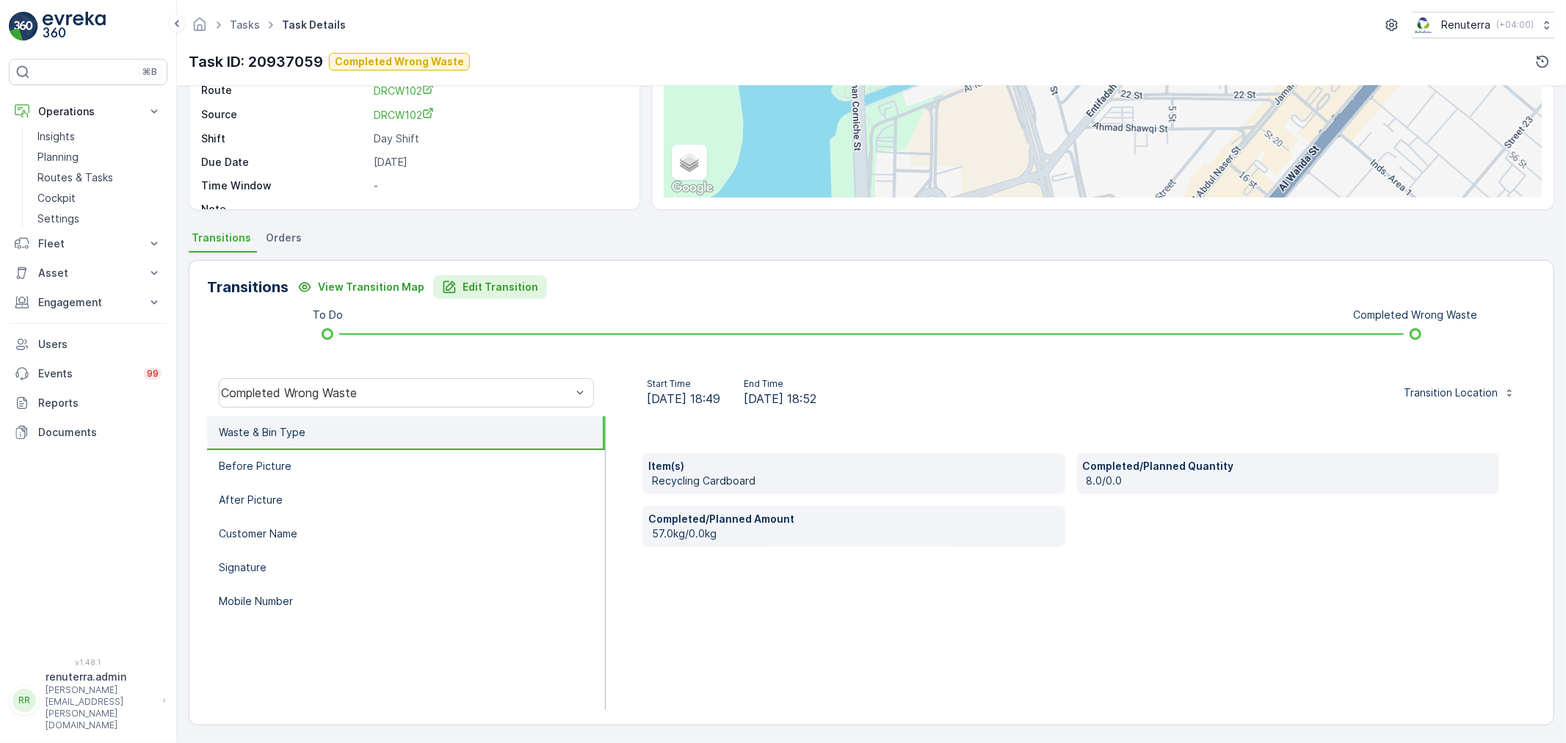
click at [492, 285] on p "Edit Transition" at bounding box center [501, 287] width 76 height 15
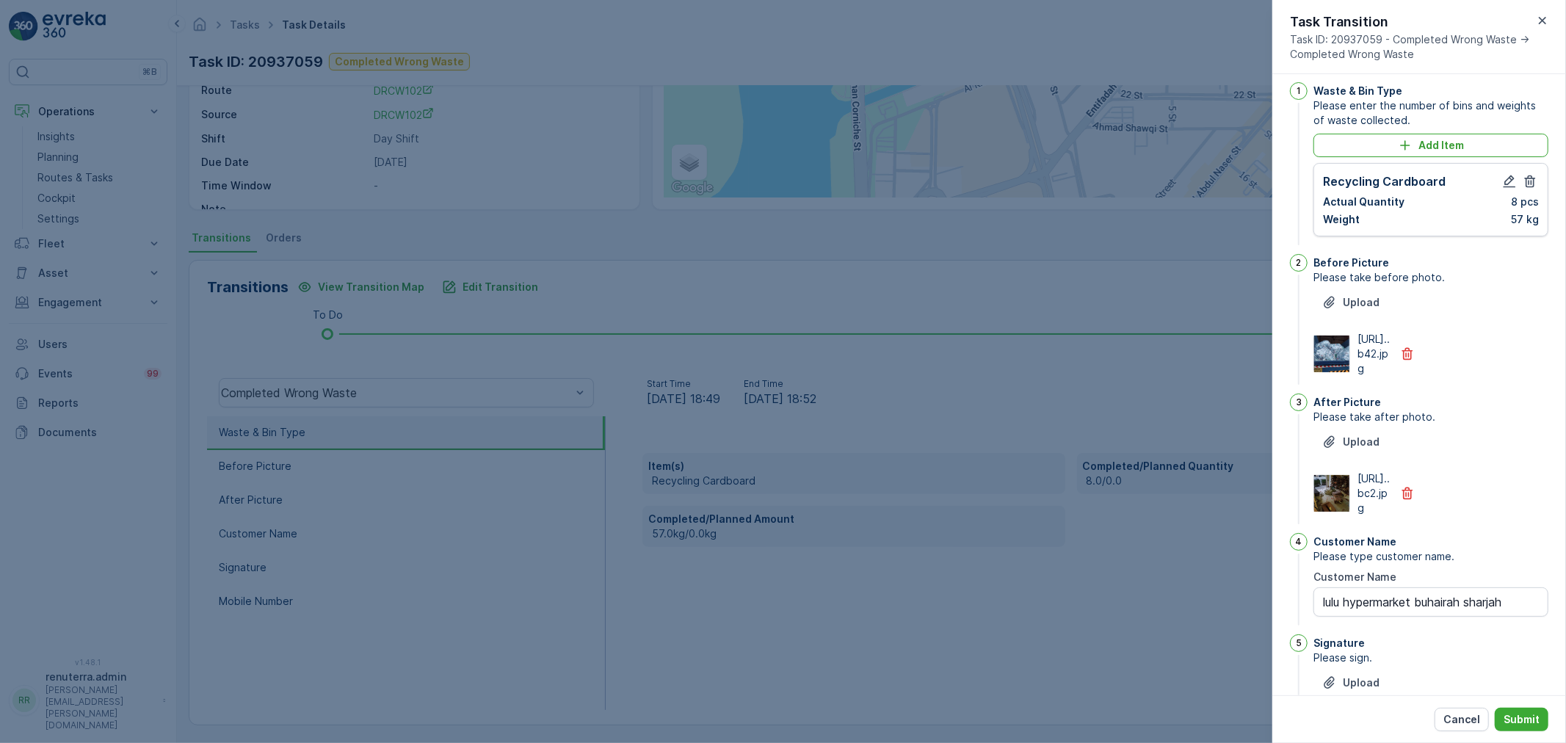
scroll to position [0, 0]
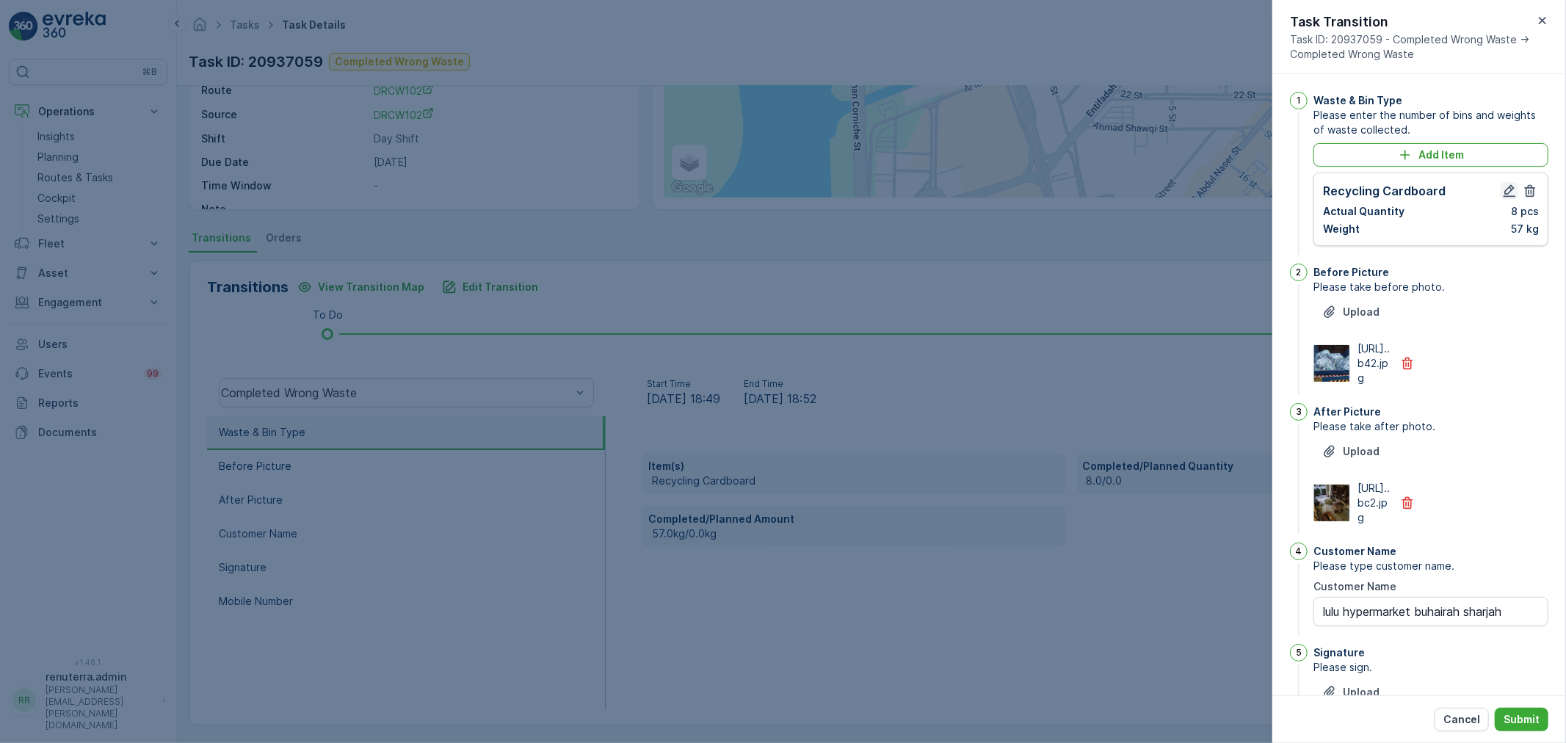
click at [1507, 199] on button "button" at bounding box center [1510, 191] width 18 height 18
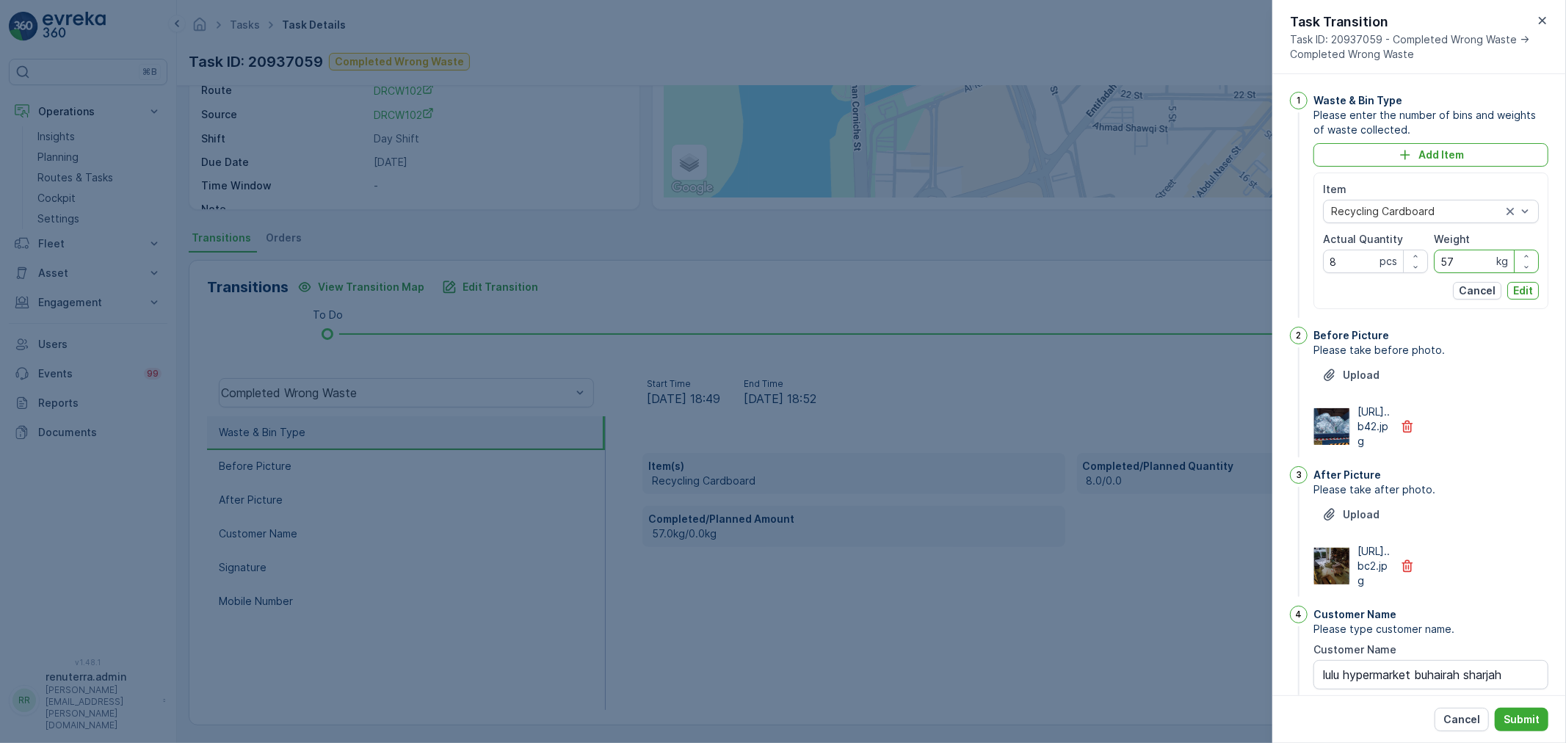
click at [1477, 251] on input "57" at bounding box center [1486, 261] width 105 height 23
type input "5"
type input "47"
click at [1521, 286] on p "Edit" at bounding box center [1523, 290] width 20 height 15
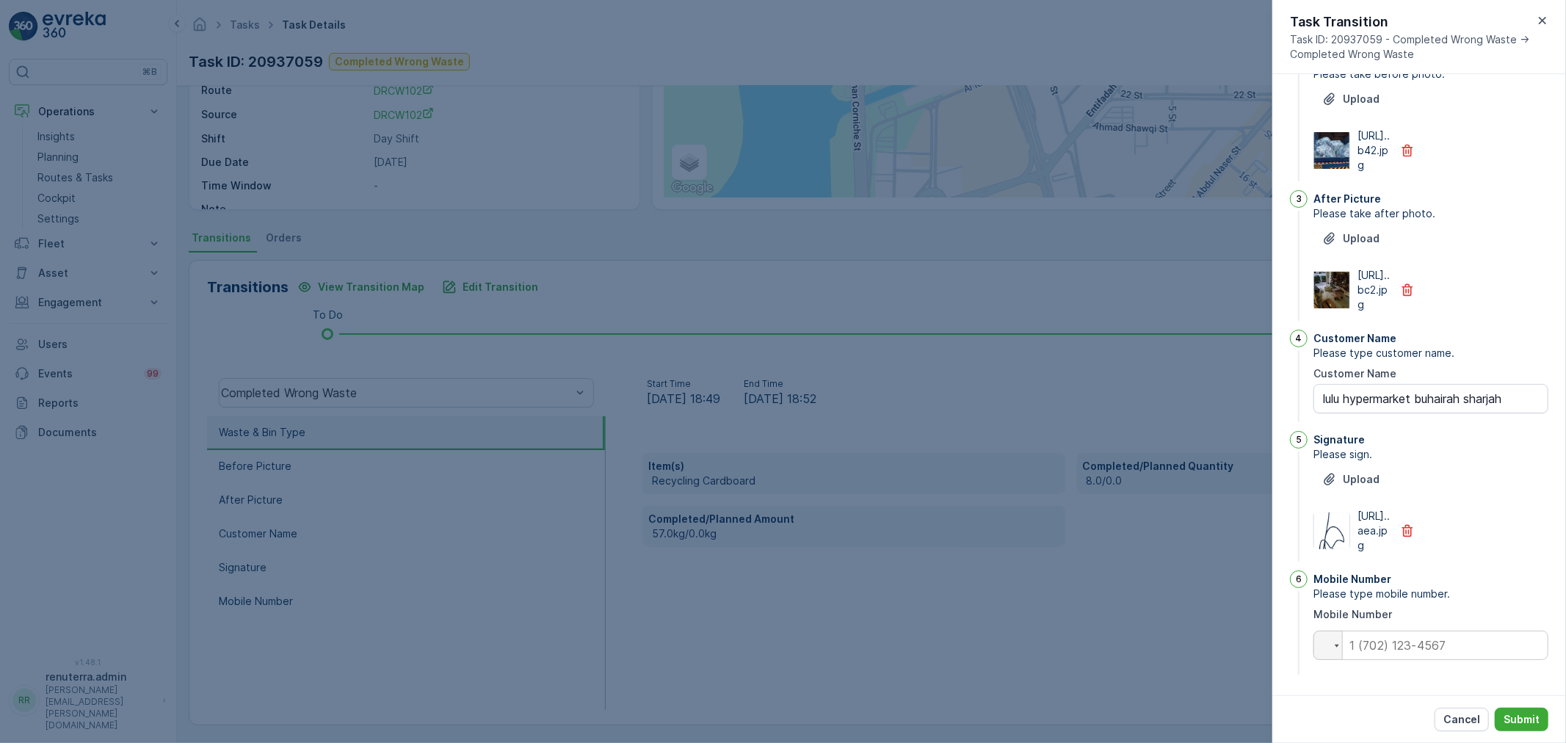
scroll to position [301, 0]
click at [1430, 651] on input "tel" at bounding box center [1431, 645] width 235 height 29
type input "0582240175"
click at [1518, 709] on button "Submit" at bounding box center [1522, 719] width 54 height 23
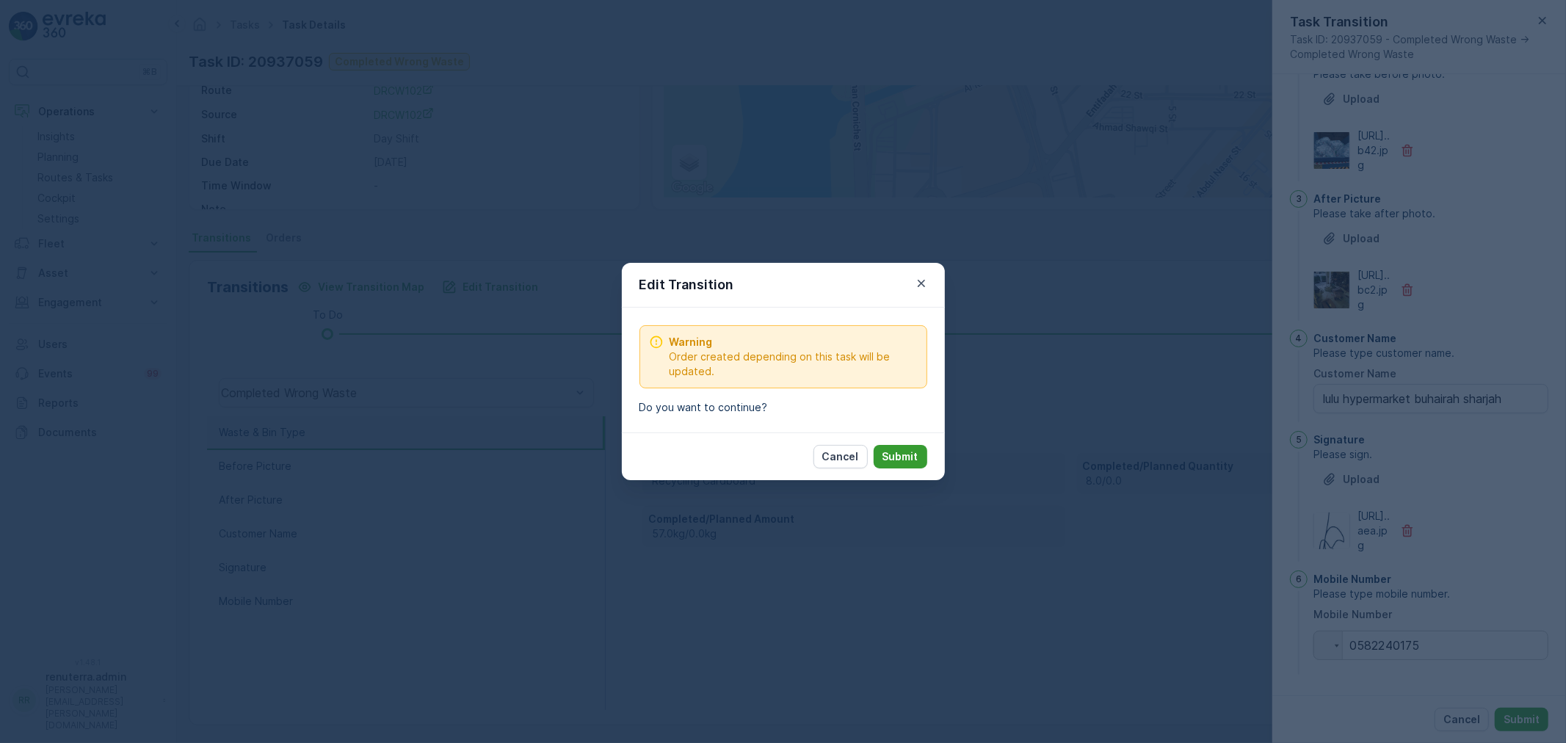
click at [887, 455] on p "Submit" at bounding box center [901, 456] width 36 height 15
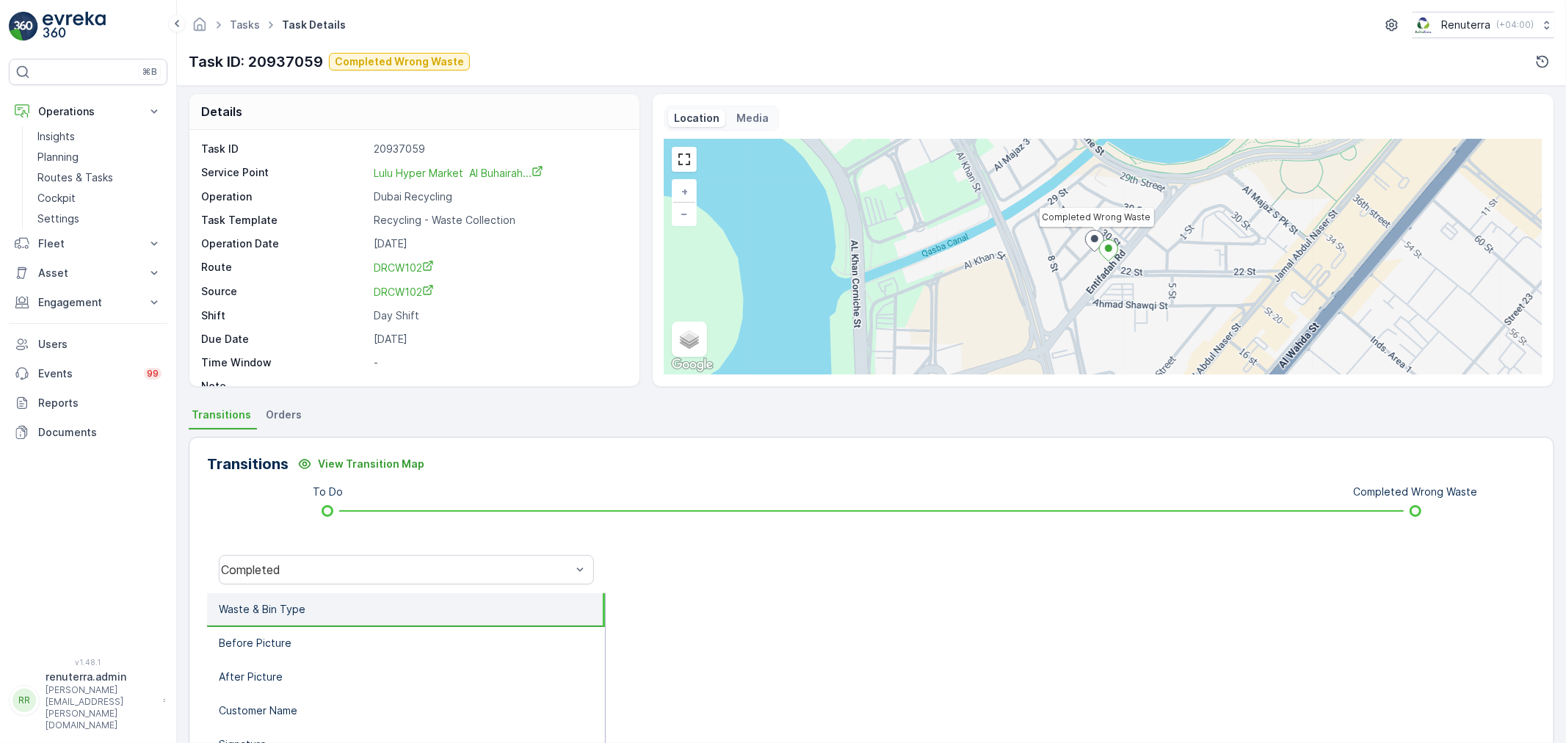
scroll to position [0, 0]
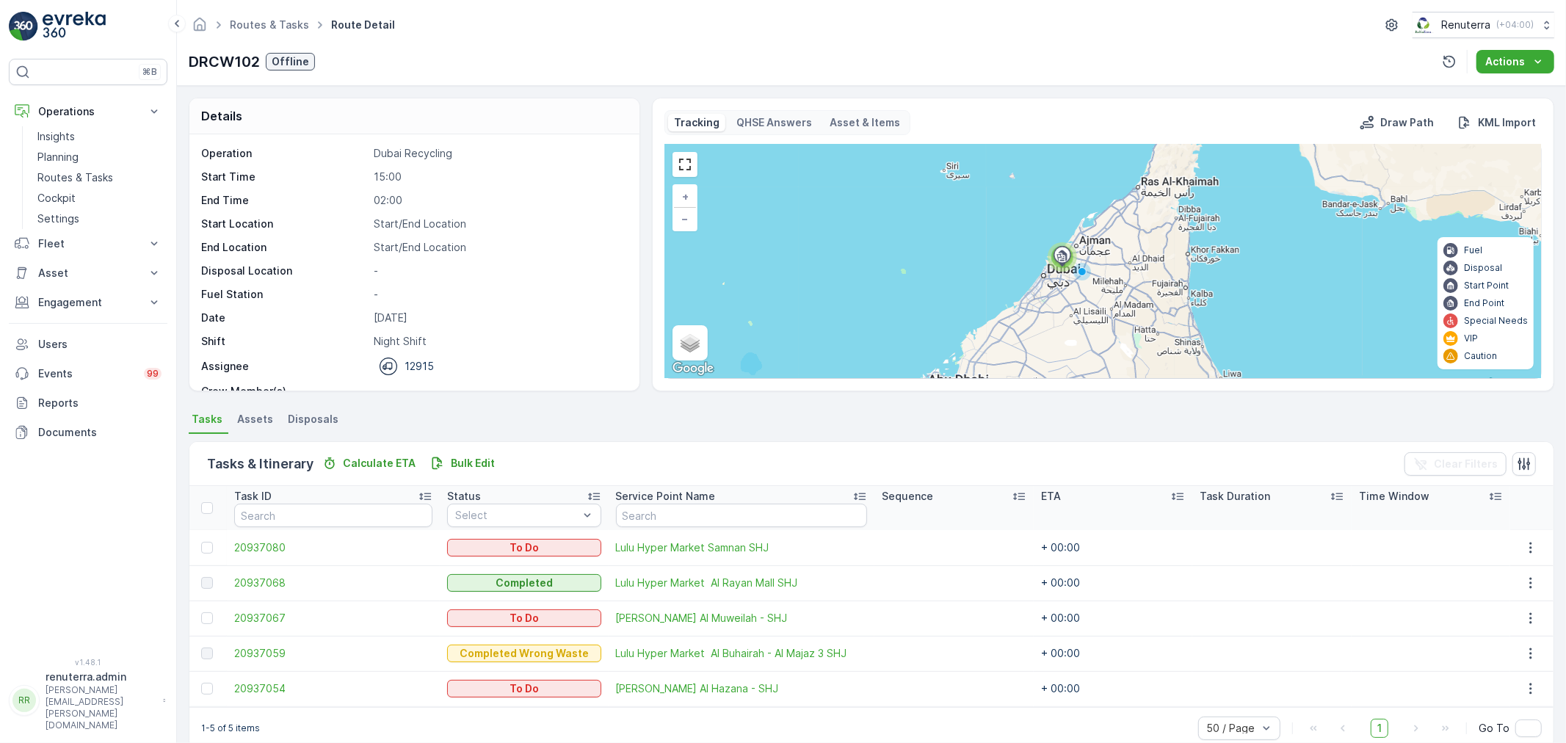
scroll to position [25, 0]
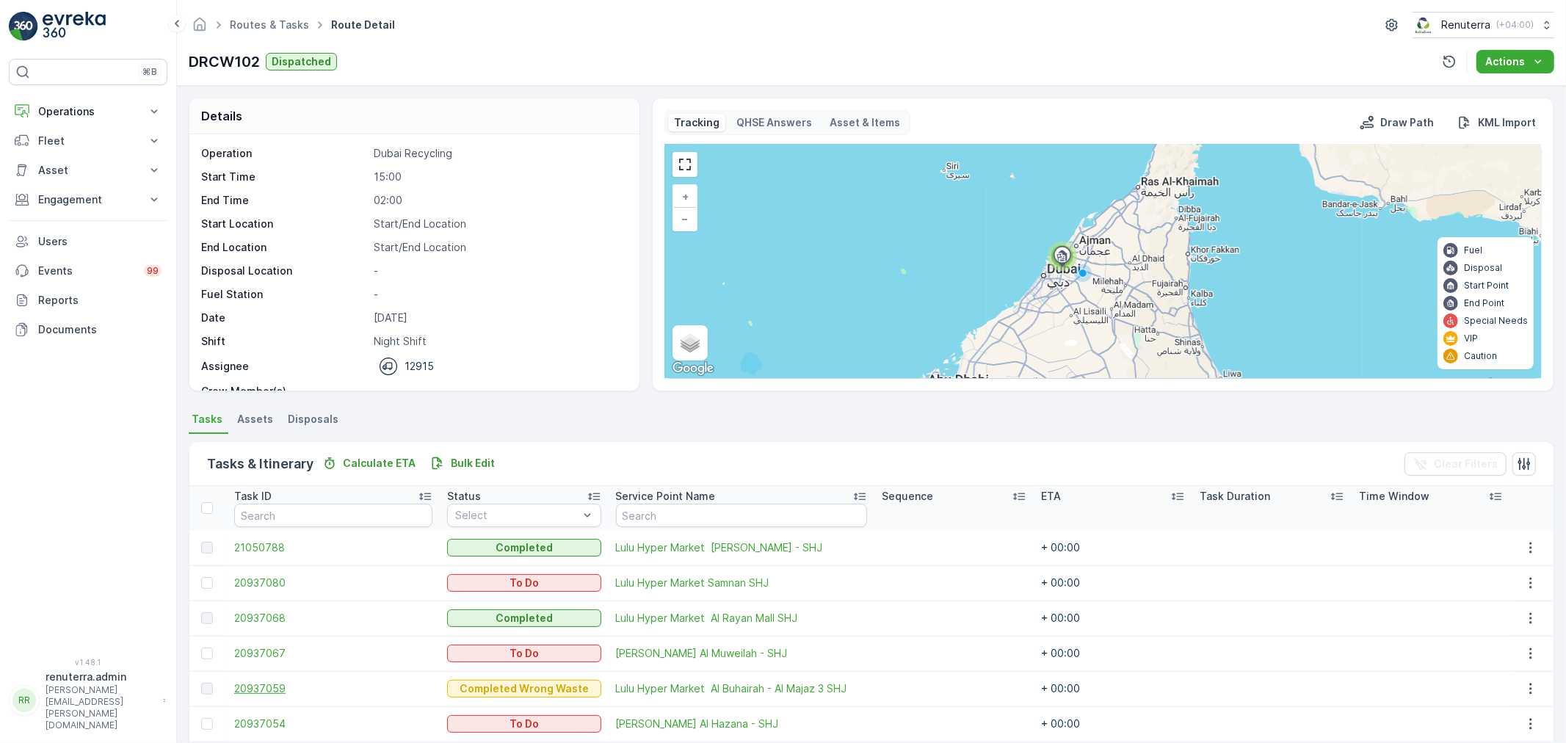
click at [282, 690] on span "20937059" at bounding box center [333, 688] width 198 height 15
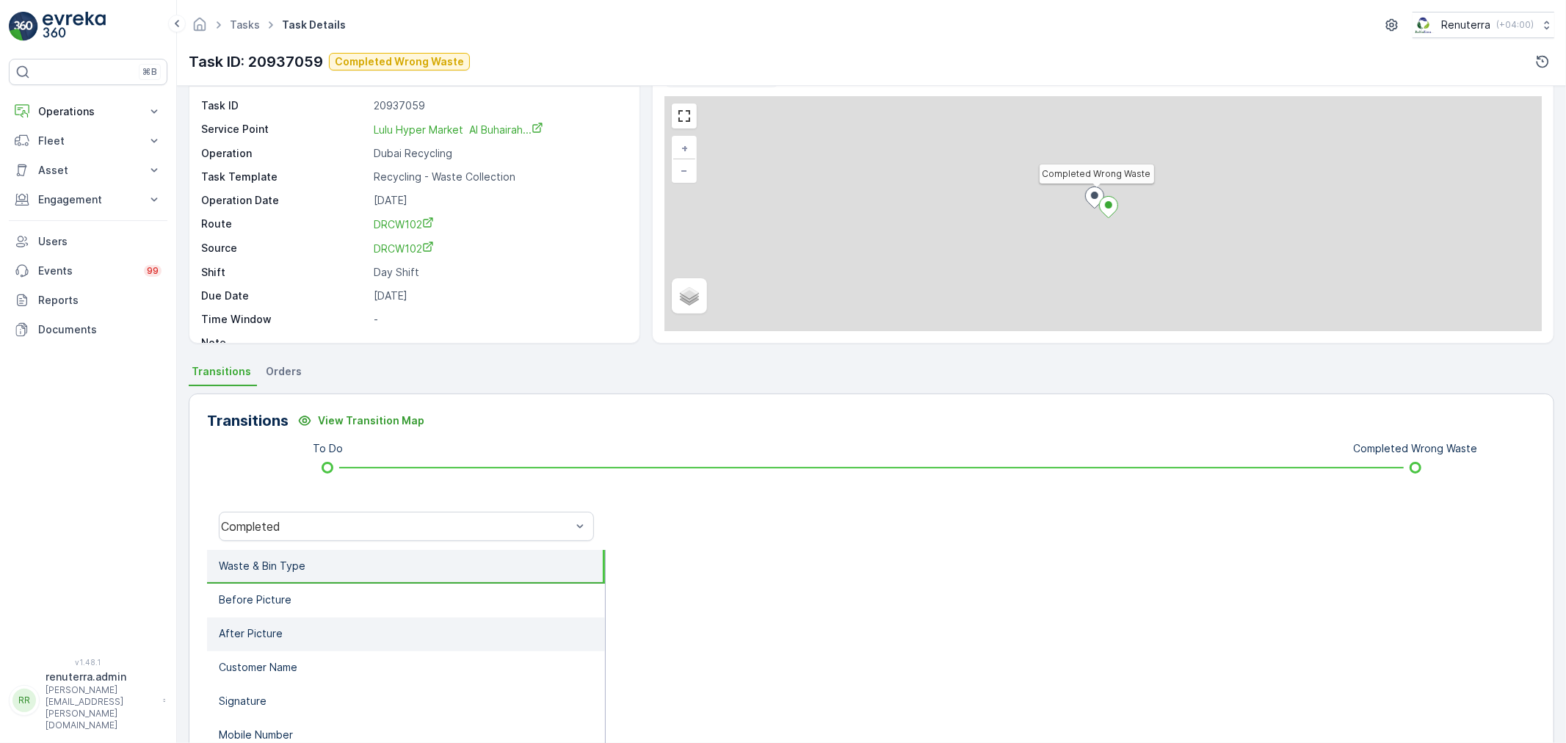
scroll to position [181, 0]
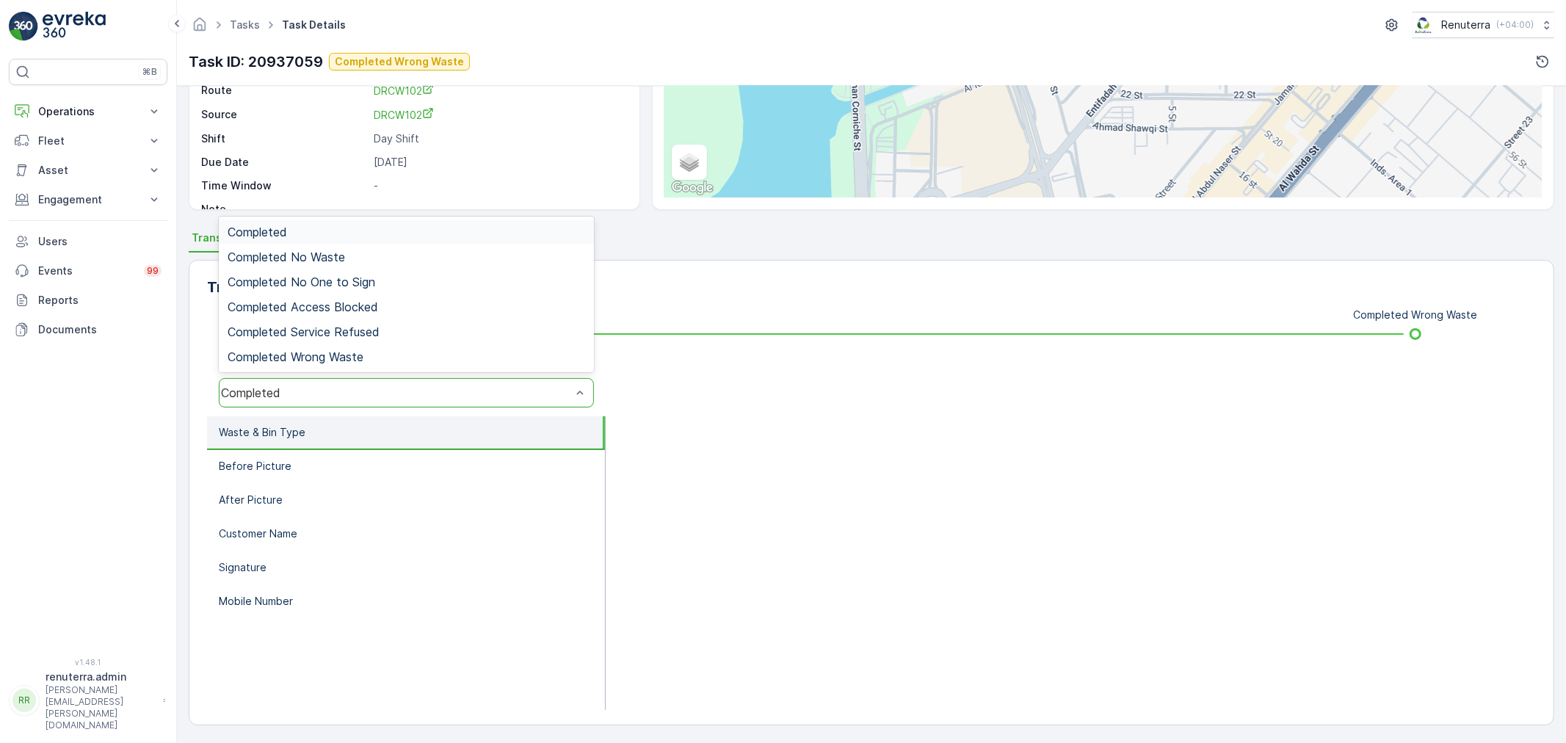
drag, startPoint x: 336, startPoint y: 402, endPoint x: 342, endPoint y: 391, distance: 12.5
click at [342, 394] on div "Completed" at bounding box center [406, 392] width 375 height 29
click at [343, 357] on span "Completed Wrong Waste" at bounding box center [296, 356] width 136 height 13
